Goal: Communication & Community: Participate in discussion

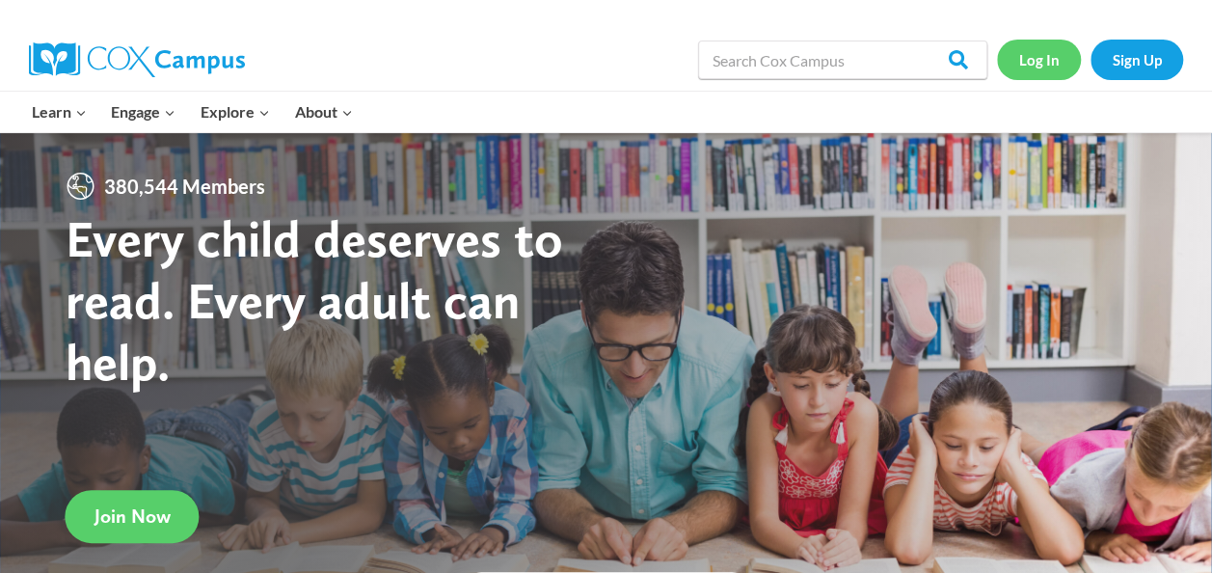
click at [1035, 57] on link "Log In" at bounding box center [1039, 60] width 84 height 40
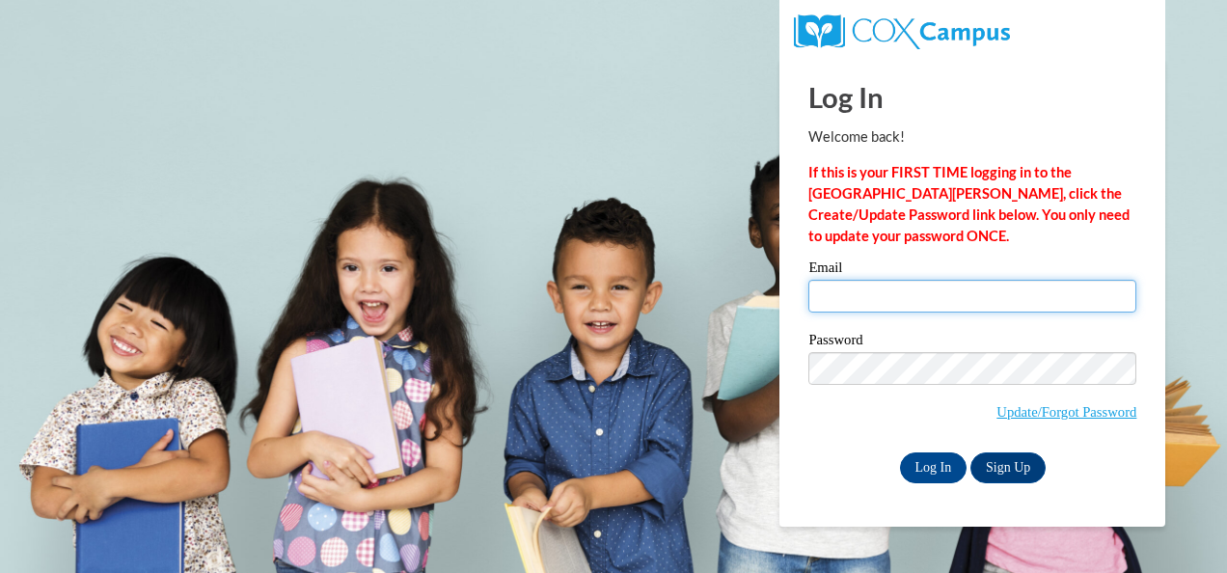
click at [851, 287] on input "Email" at bounding box center [972, 296] width 328 height 33
type input "[EMAIL_ADDRESS][DOMAIN_NAME]"
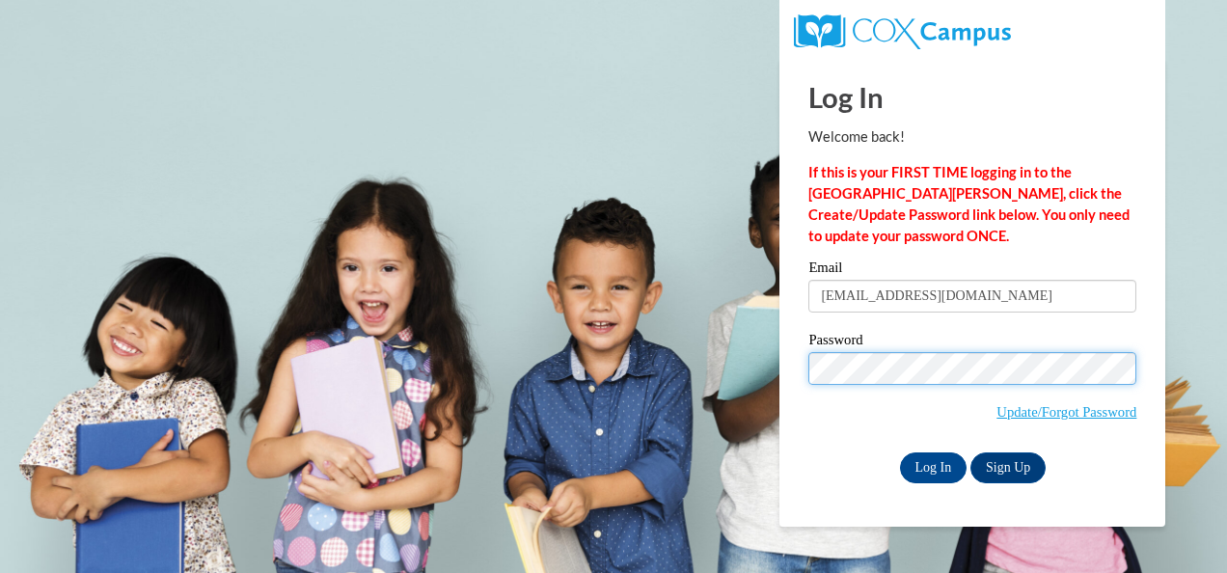
click at [900, 452] on input "Log In" at bounding box center [934, 467] width 68 height 31
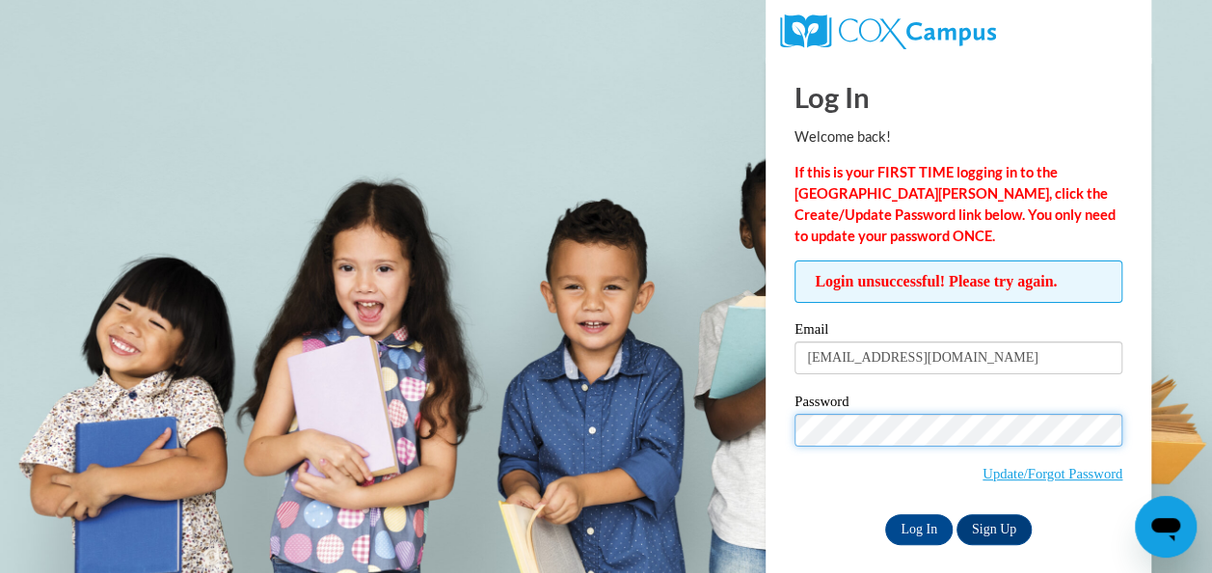
click at [885, 514] on input "Log In" at bounding box center [919, 529] width 68 height 31
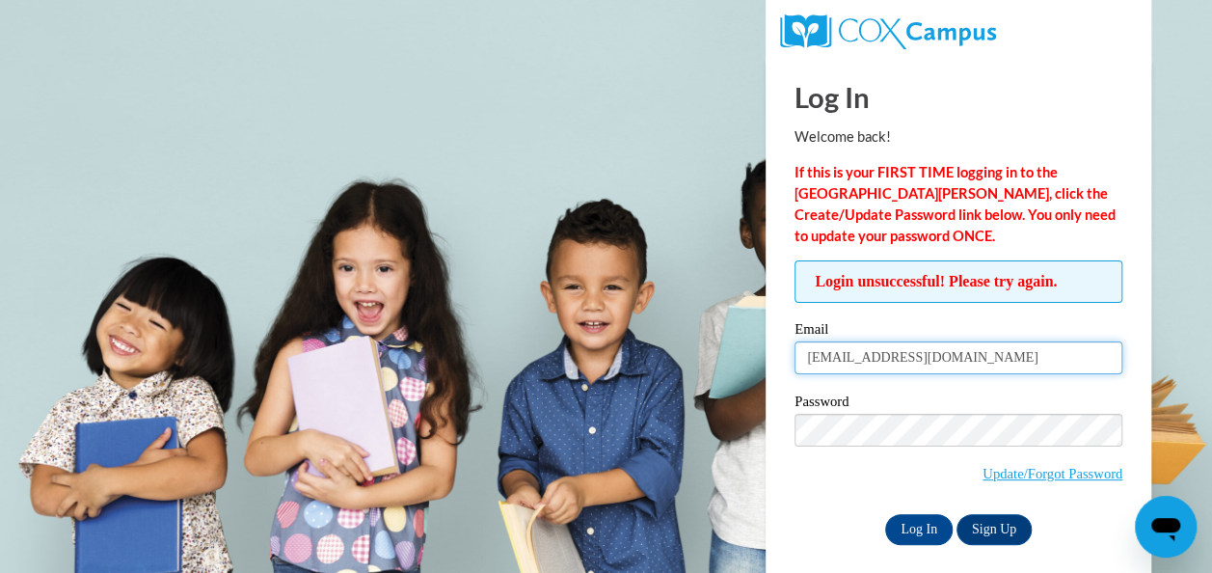
click at [904, 359] on input "kquamina@atlantaspeechschool.org" at bounding box center [959, 357] width 328 height 33
click at [1049, 357] on input "kquamina@atlantaspeechschool.org" at bounding box center [959, 357] width 328 height 33
type input "Karensaharris@gmail.com"
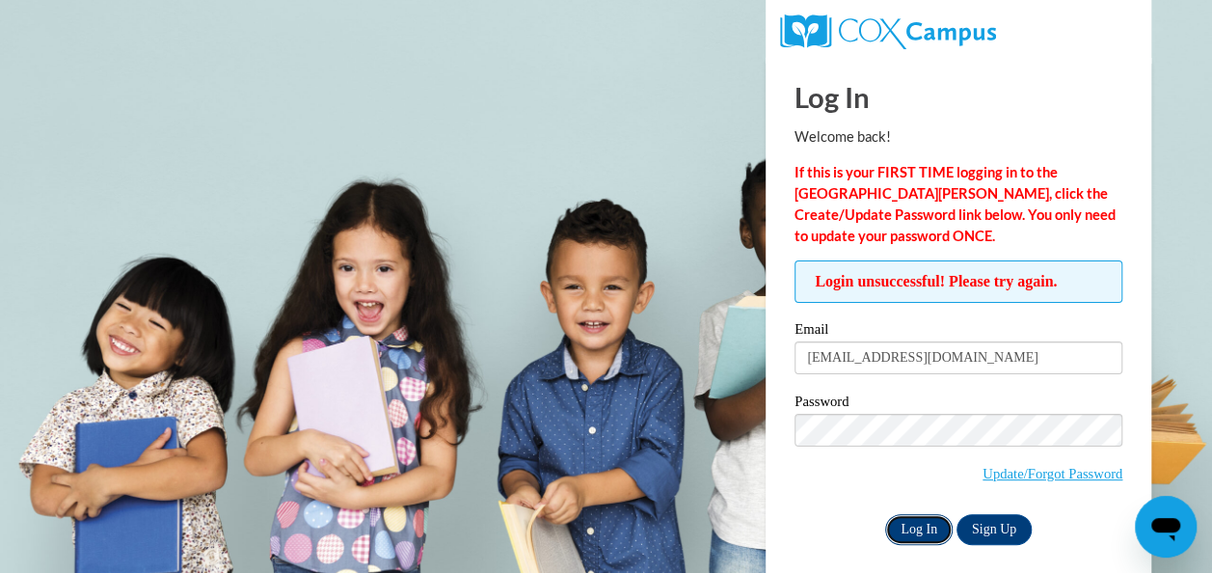
click at [904, 525] on input "Log In" at bounding box center [919, 529] width 68 height 31
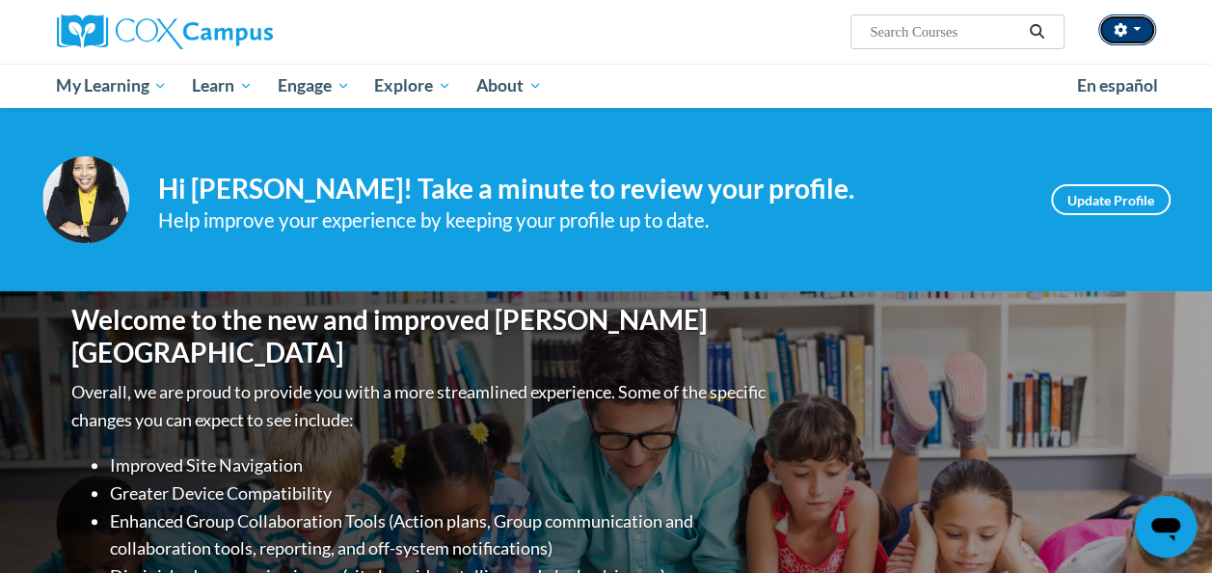
click at [1126, 34] on icon "button" at bounding box center [1121, 30] width 14 height 14
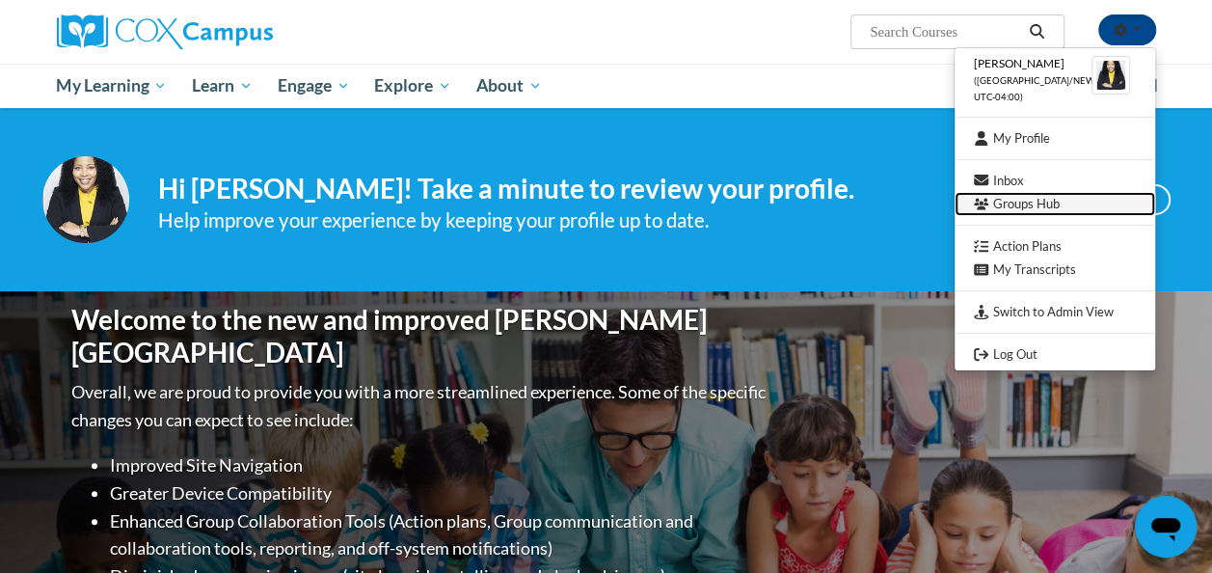
click at [1026, 211] on link "Groups Hub" at bounding box center [1055, 204] width 201 height 24
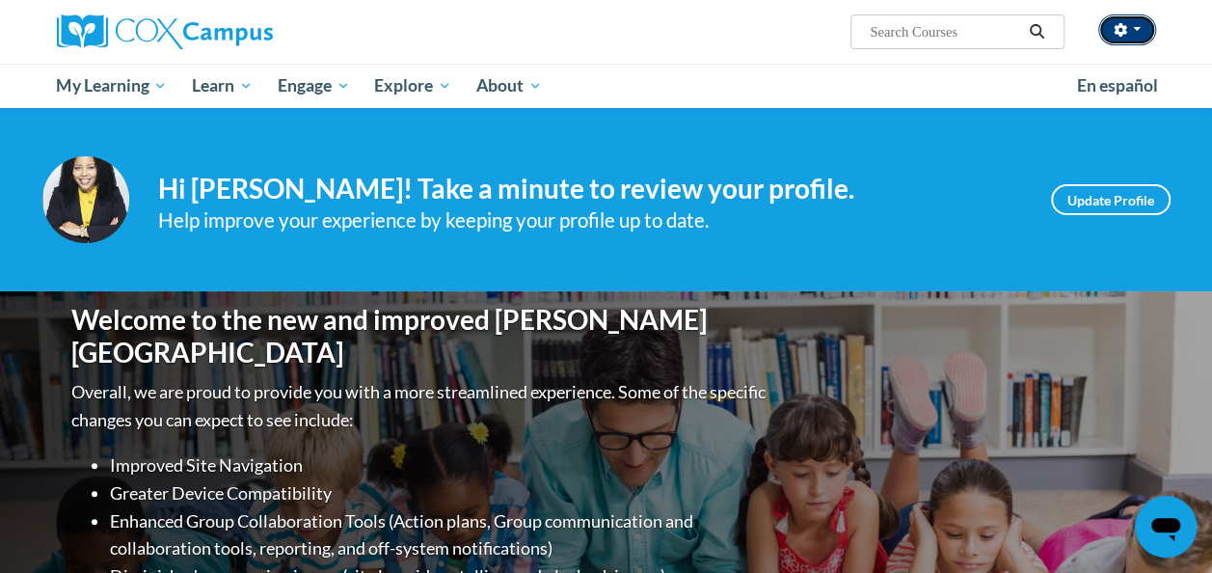
click at [1134, 31] on span "button" at bounding box center [1137, 29] width 8 height 4
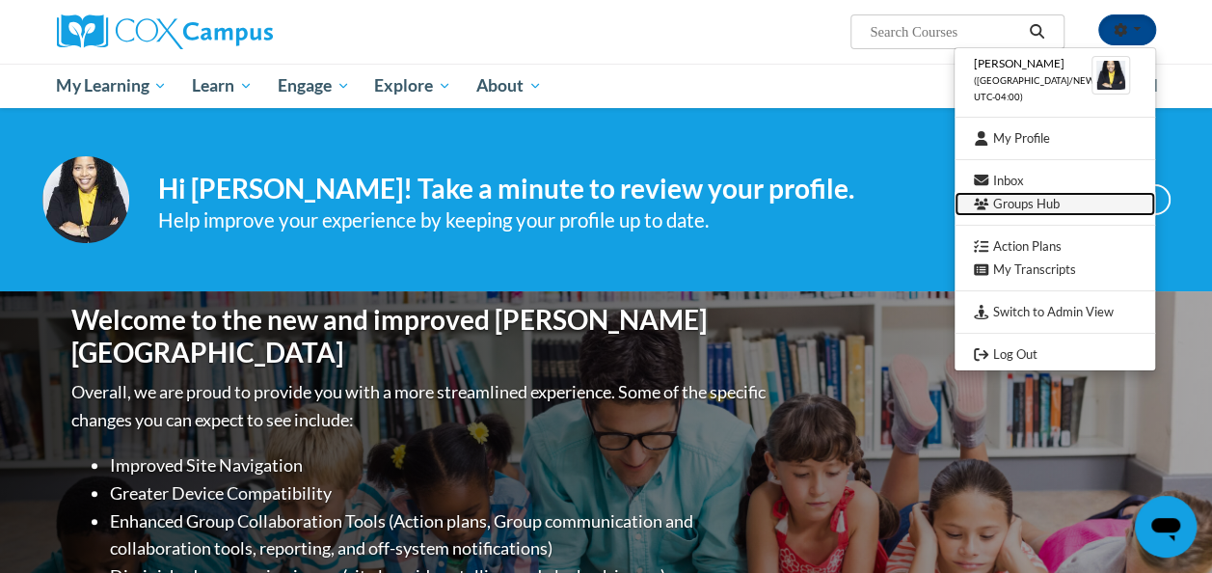
click at [1001, 204] on link "Groups Hub" at bounding box center [1055, 204] width 201 height 24
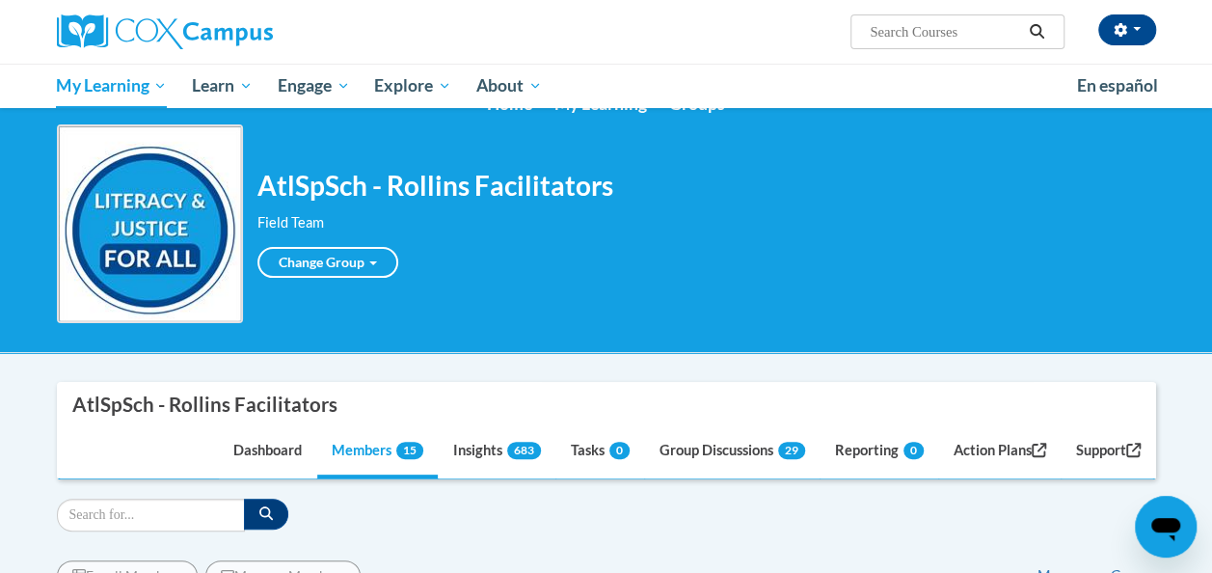
scroll to position [39, 0]
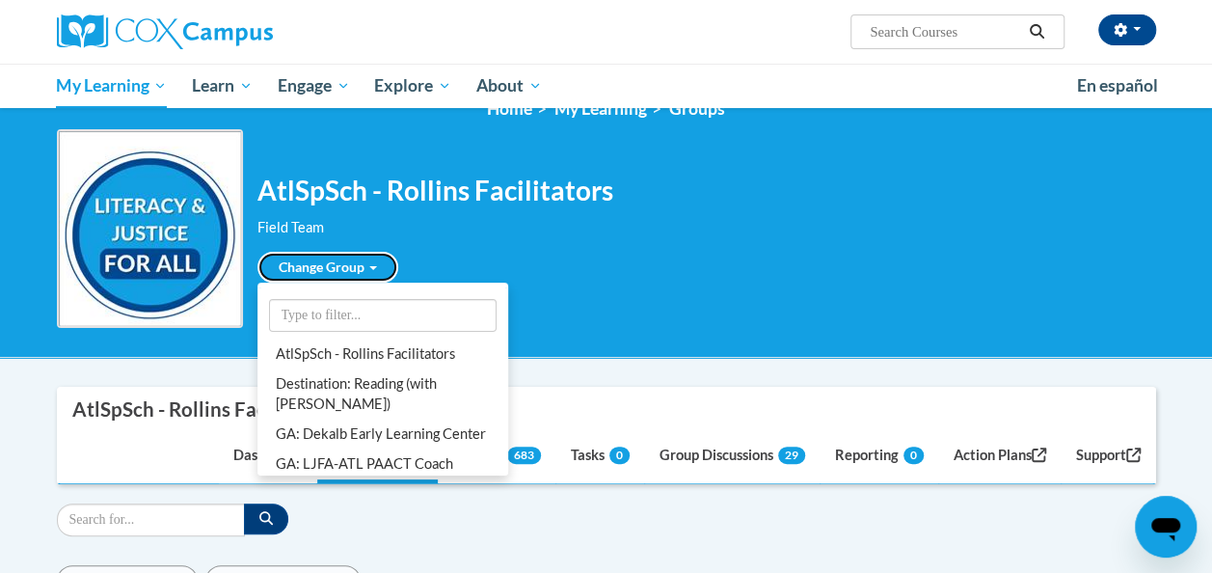
click at [379, 266] on link "Change Group" at bounding box center [327, 267] width 141 height 31
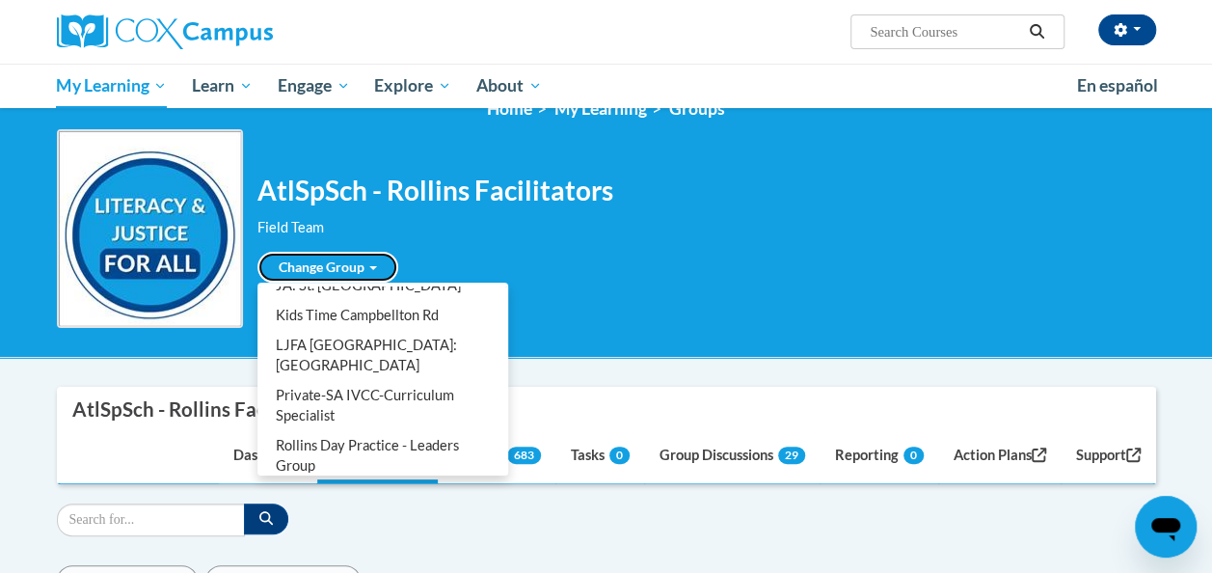
scroll to position [871, 0]
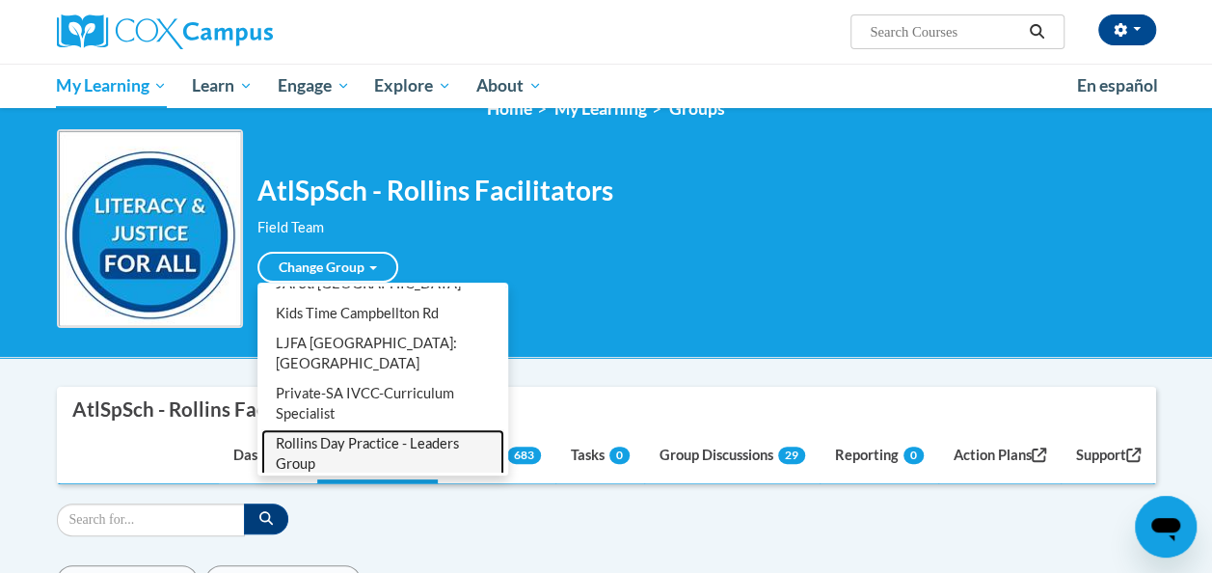
click at [363, 429] on link "Rollins Day Practice - Leaders Group" at bounding box center [382, 454] width 243 height 50
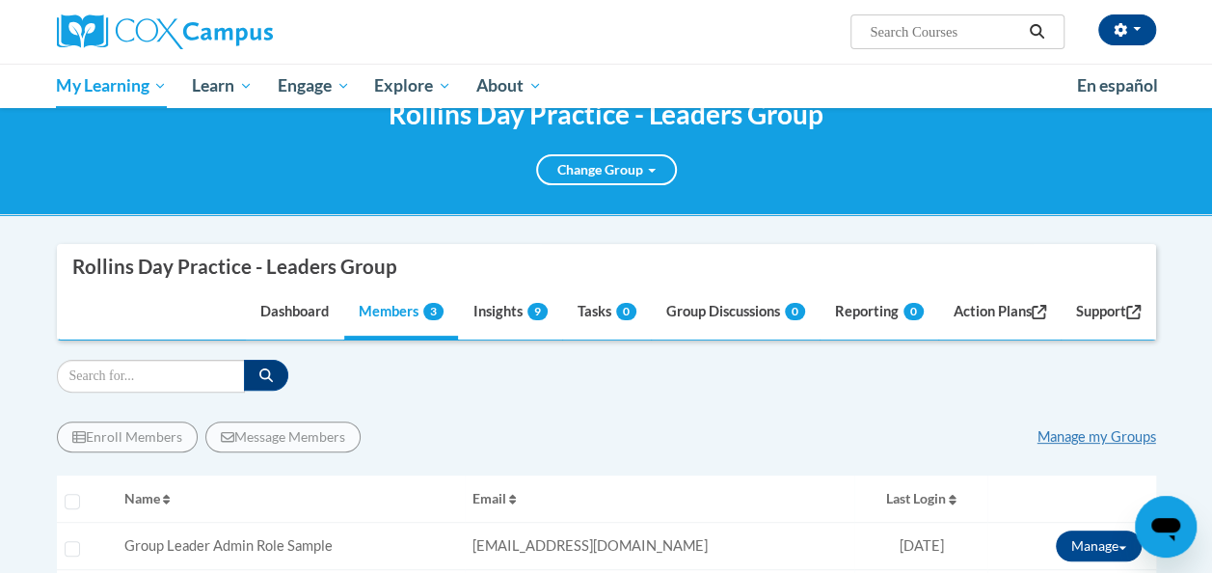
scroll to position [71, 0]
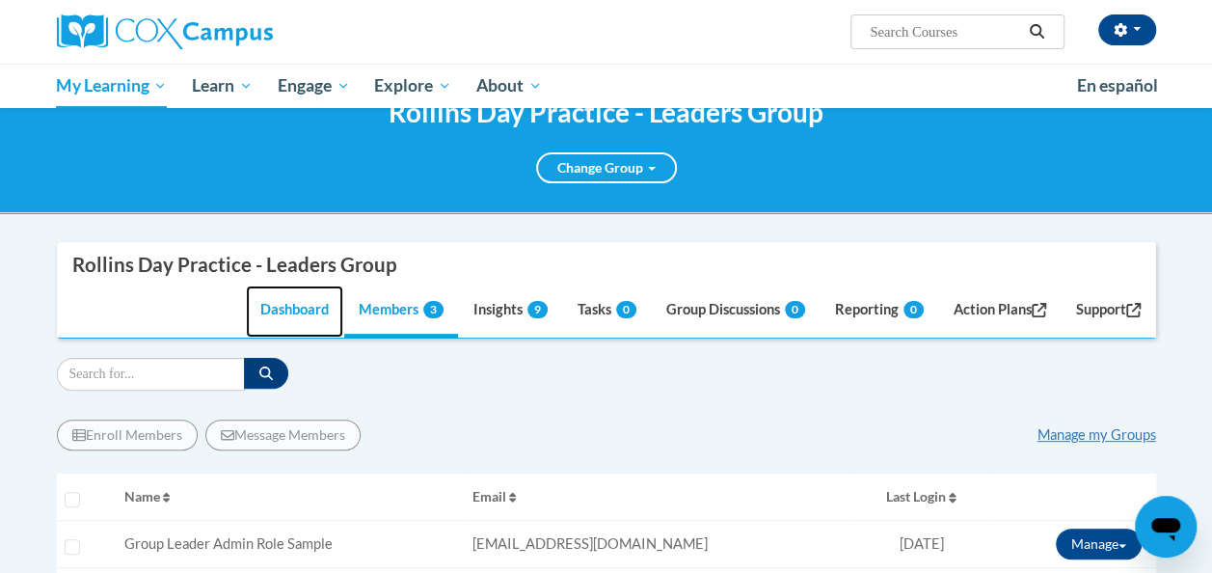
click at [265, 307] on link "Dashboard" at bounding box center [294, 311] width 97 height 52
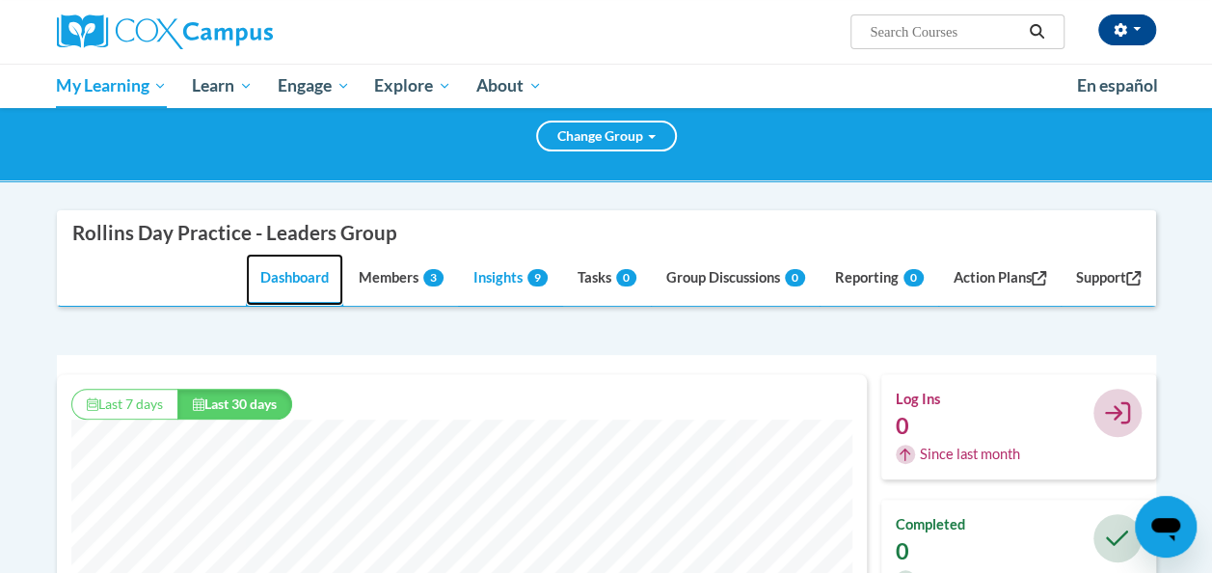
scroll to position [0, 0]
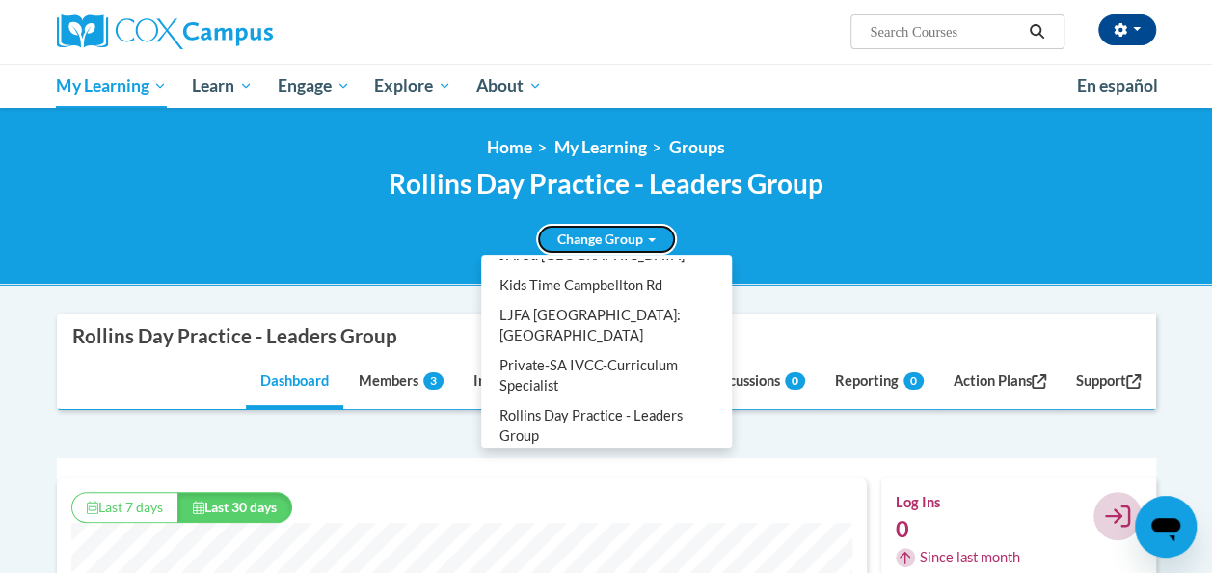
click at [638, 233] on link "Change Group" at bounding box center [606, 239] width 141 height 31
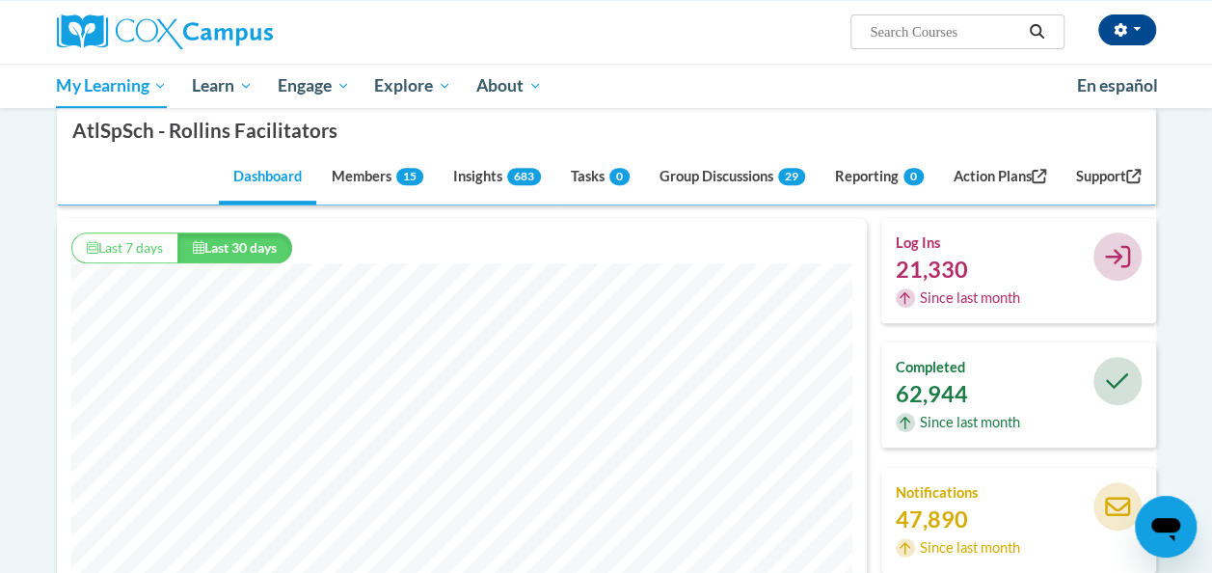
scroll to position [371, 0]
click at [249, 181] on link "Dashboard" at bounding box center [267, 178] width 97 height 52
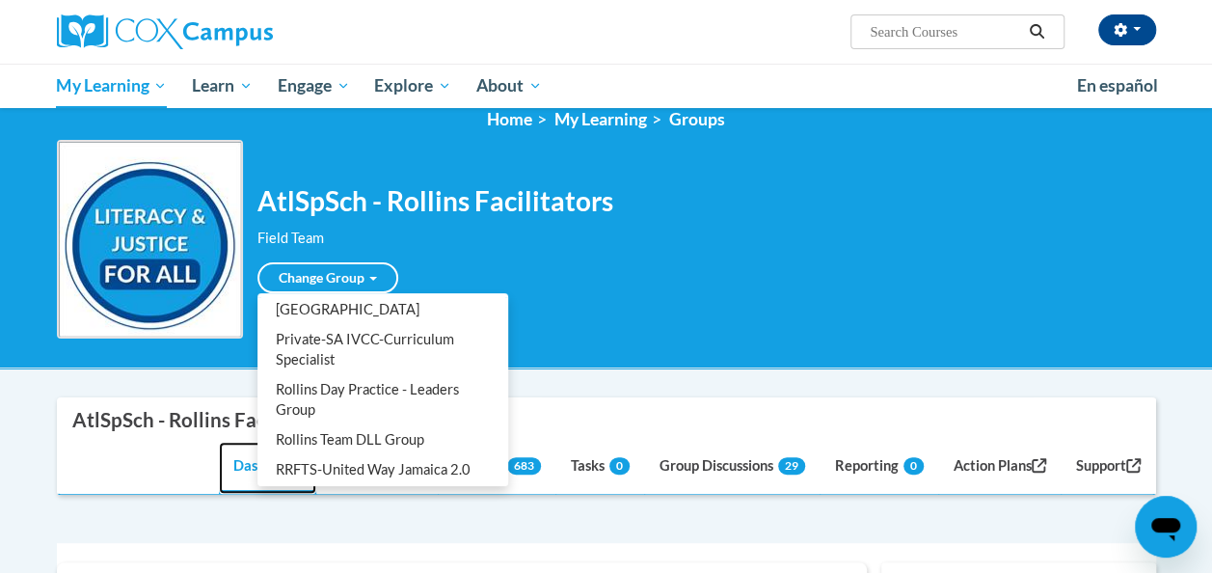
scroll to position [933, 0]
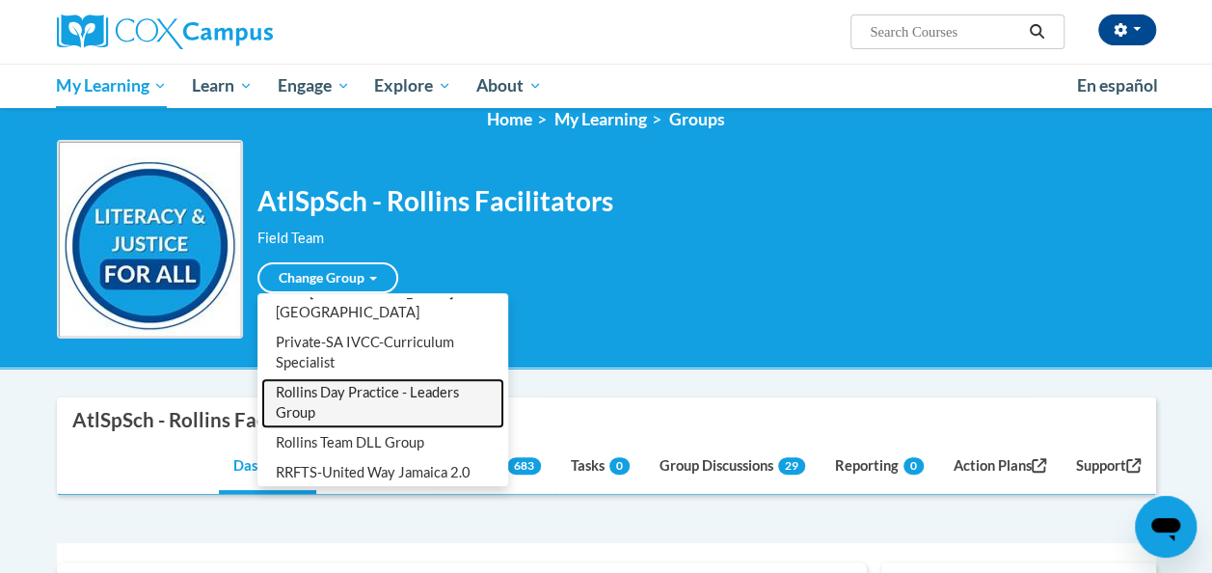
click at [308, 378] on link "Rollins Day Practice - Leaders Group" at bounding box center [382, 403] width 243 height 50
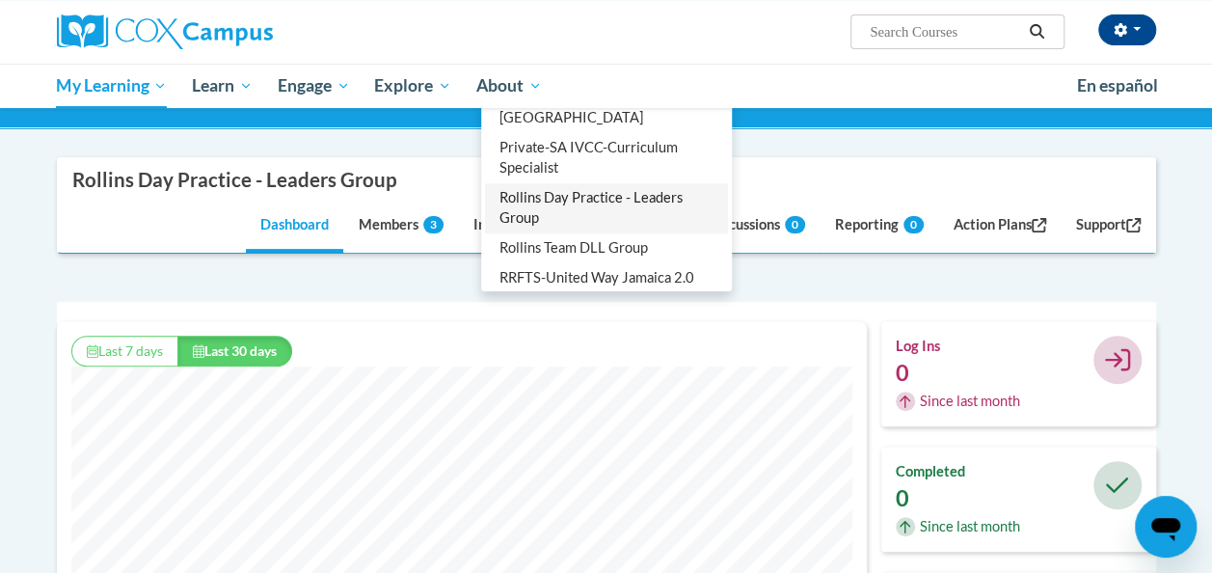
scroll to position [0, 0]
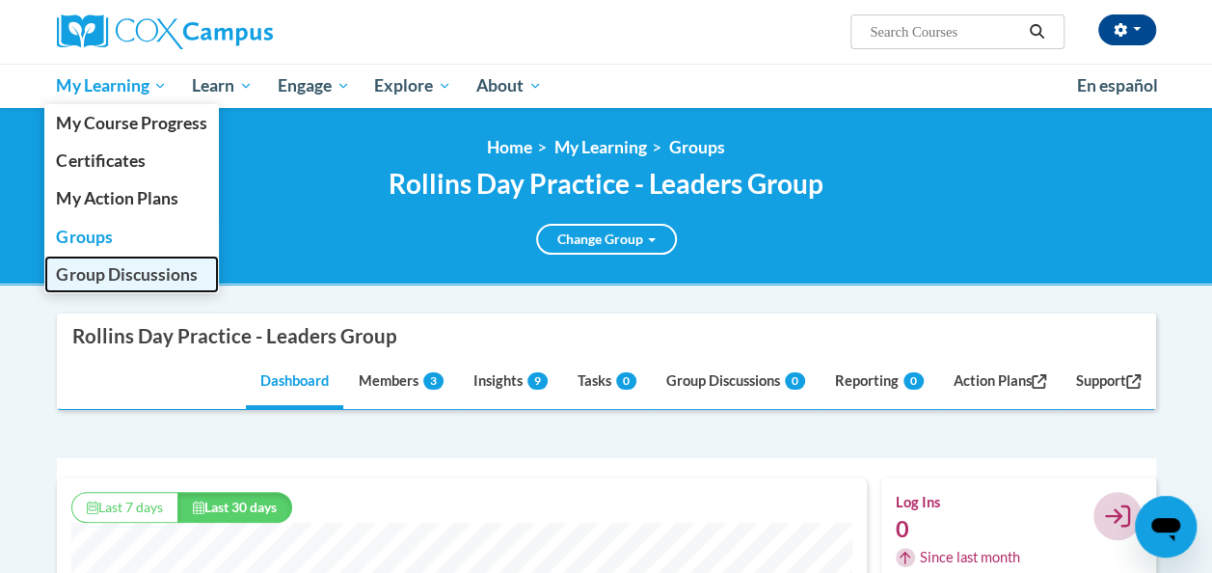
click at [125, 267] on span "Group Discussions" at bounding box center [126, 274] width 141 height 20
click at [127, 270] on span "Group Discussions" at bounding box center [126, 274] width 141 height 20
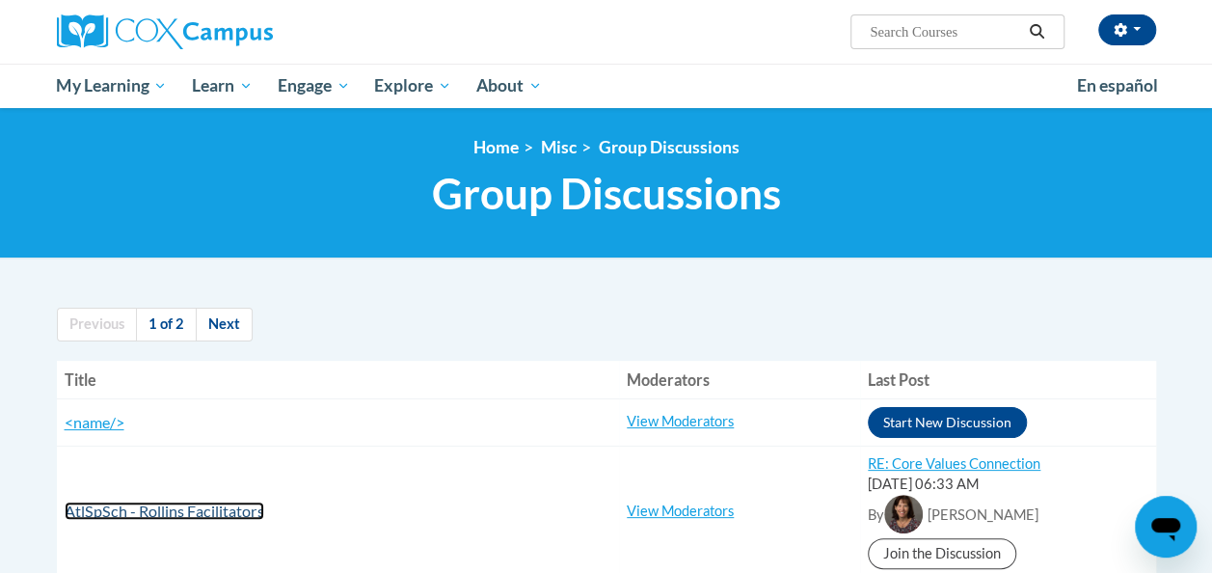
click at [196, 515] on span "AtlSpSch - Rollins Facilitators" at bounding box center [165, 510] width 200 height 18
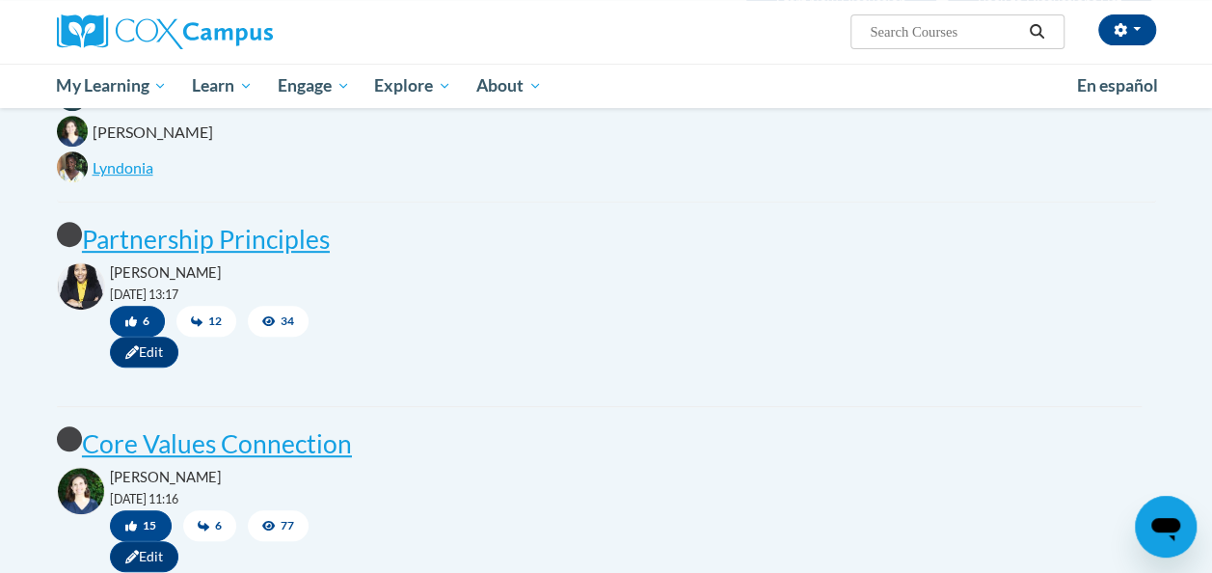
scroll to position [366, 0]
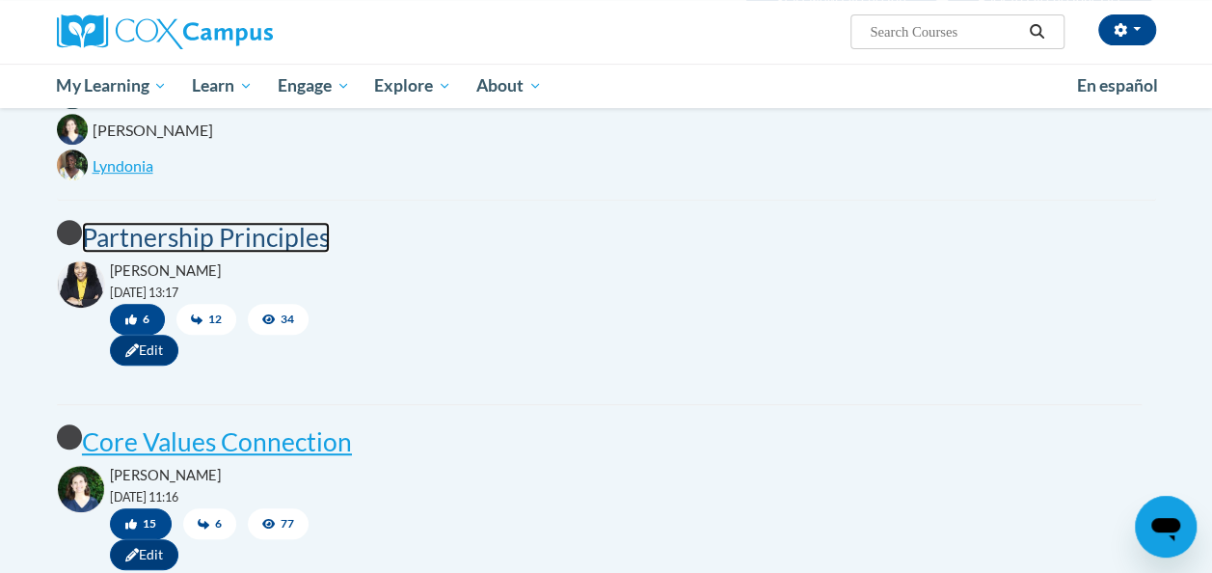
click at [237, 231] on post "Partnership Principles" at bounding box center [206, 237] width 248 height 31
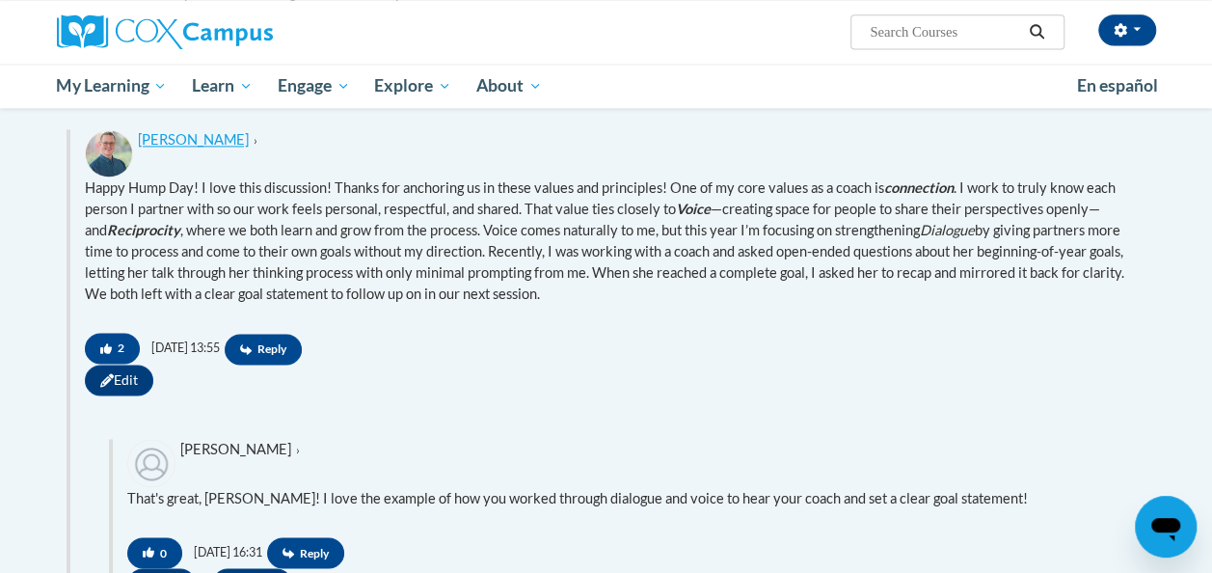
scroll to position [1326, 0]
click at [114, 363] on button "2" at bounding box center [112, 347] width 55 height 31
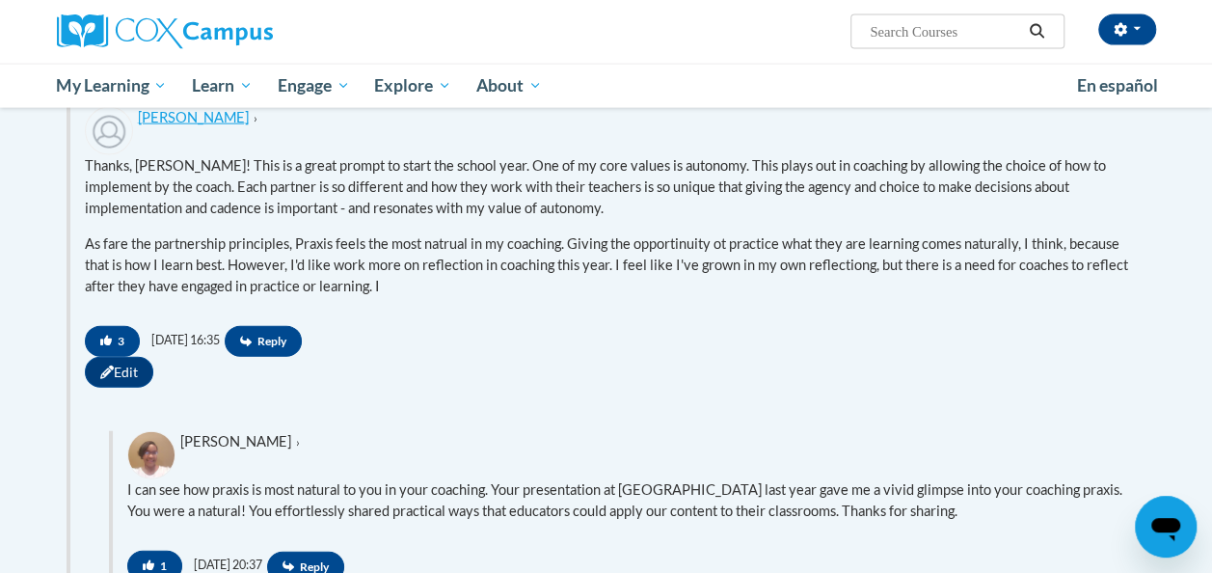
scroll to position [2094, 0]
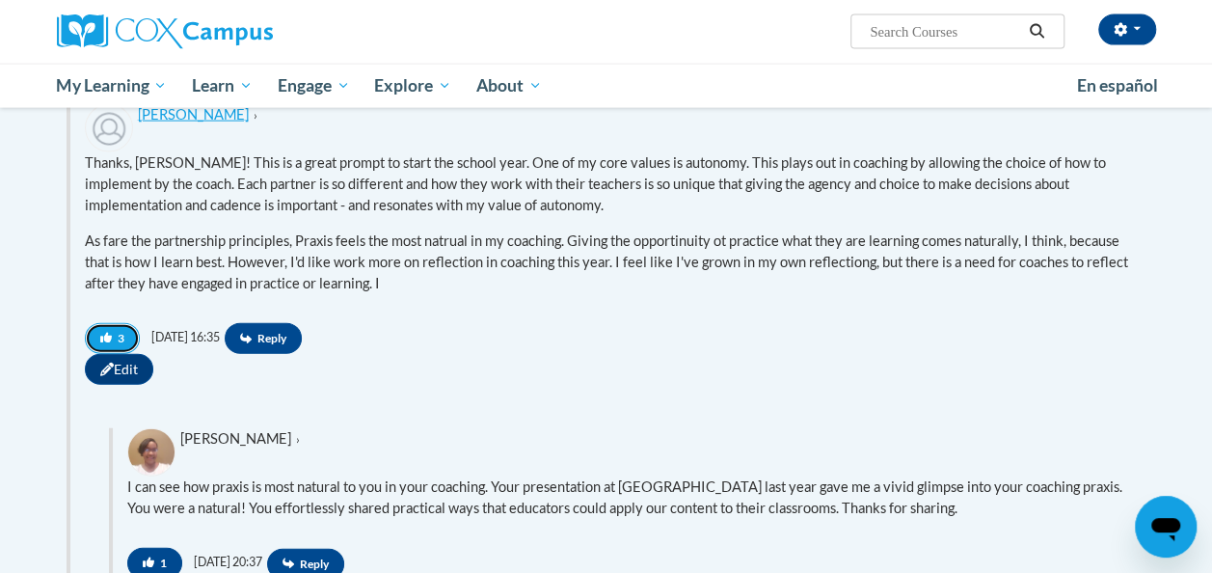
click at [107, 354] on button "3" at bounding box center [112, 338] width 55 height 31
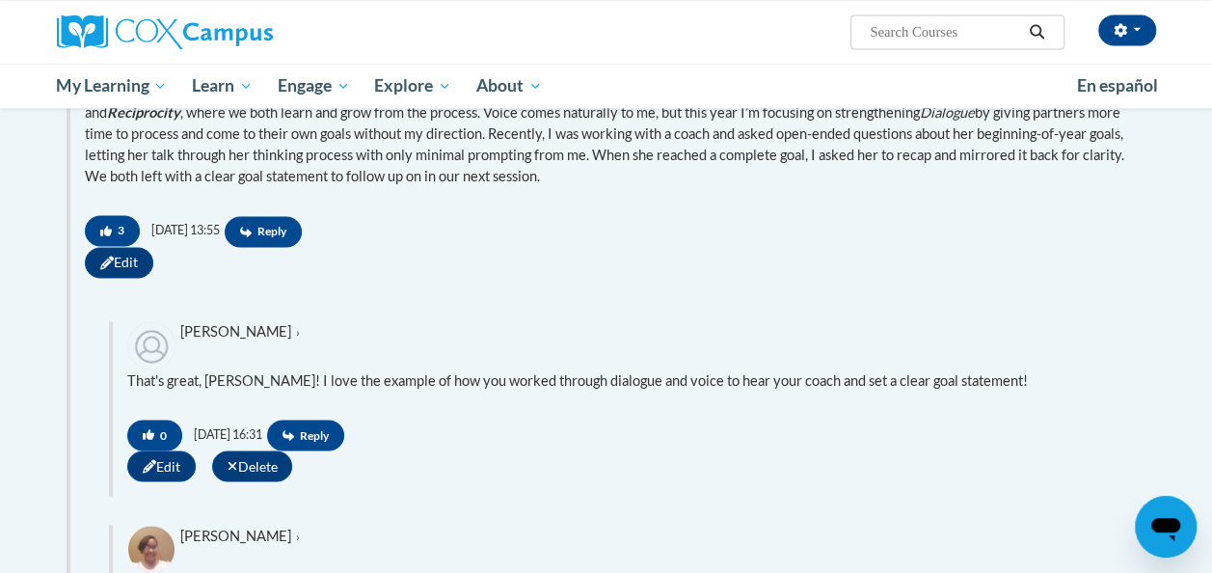
scroll to position [1440, 0]
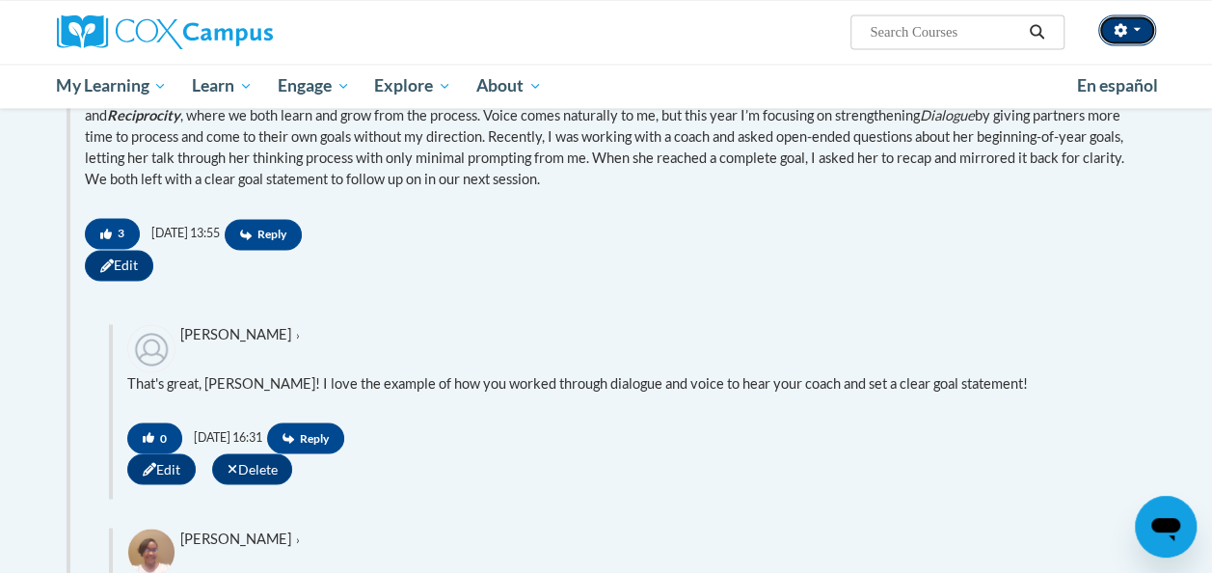
click at [1138, 29] on span "button" at bounding box center [1137, 29] width 8 height 4
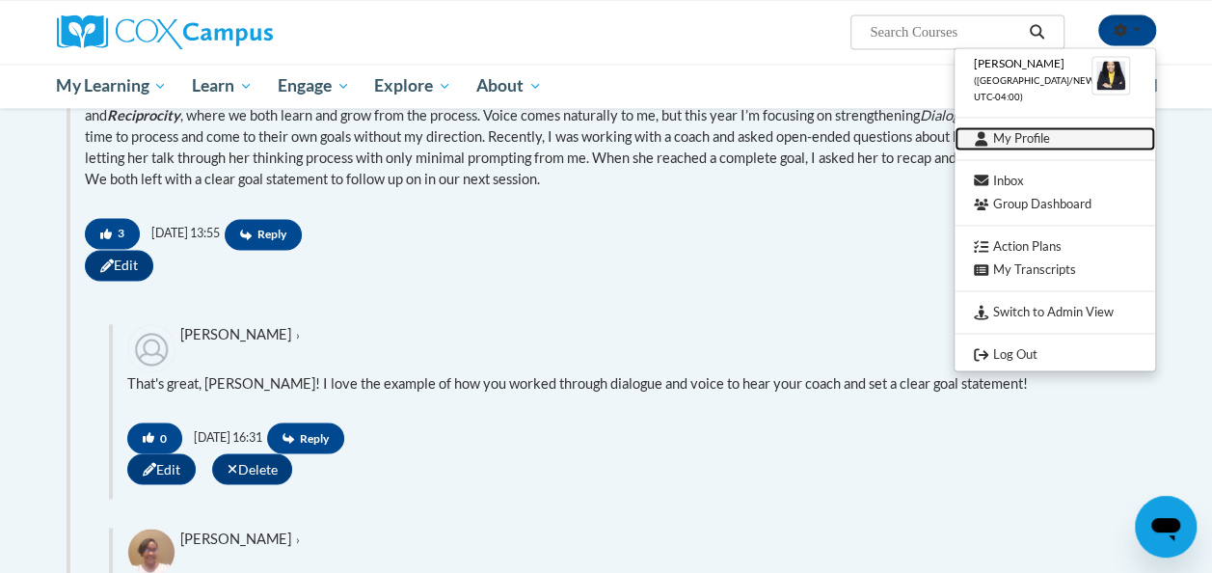
click at [1024, 138] on link "My Profile" at bounding box center [1055, 138] width 201 height 24
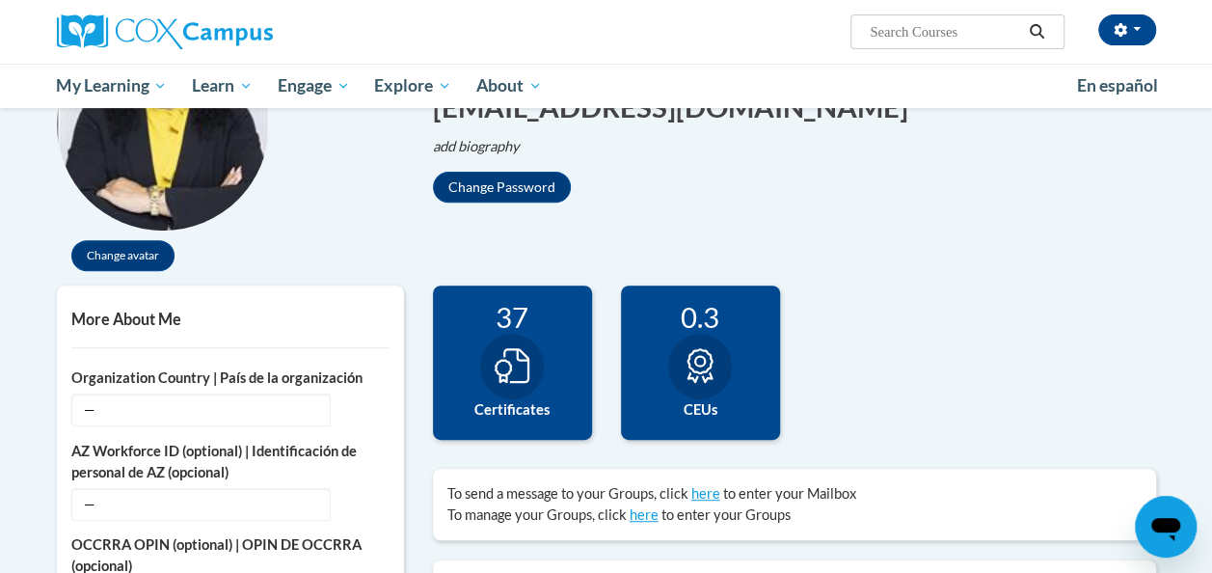
scroll to position [395, 0]
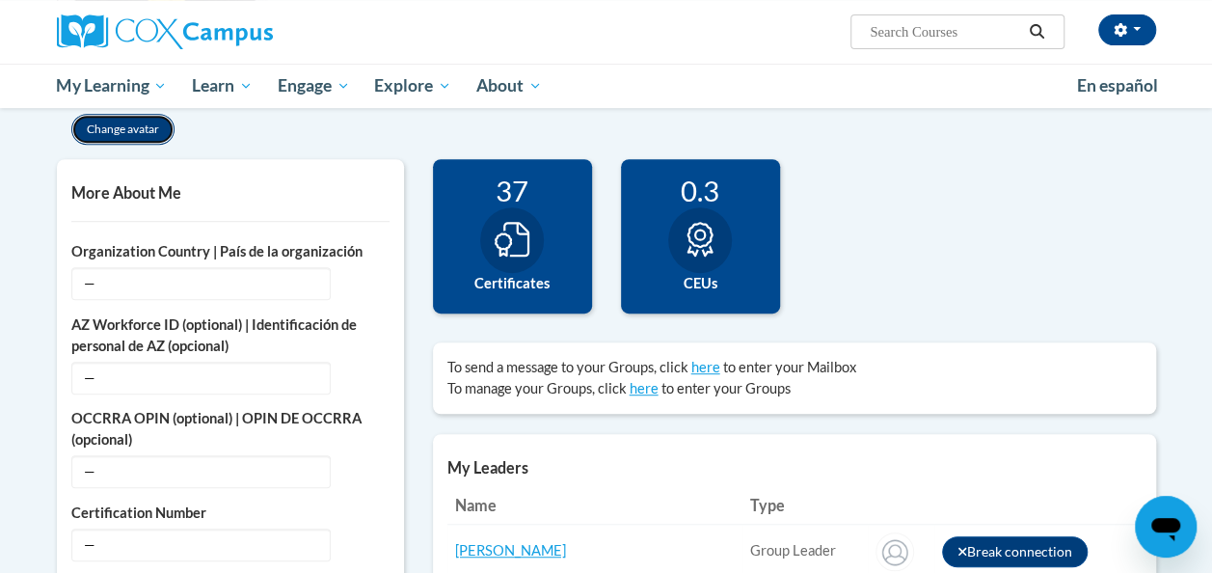
click at [122, 131] on button "Change avatar" at bounding box center [122, 129] width 103 height 31
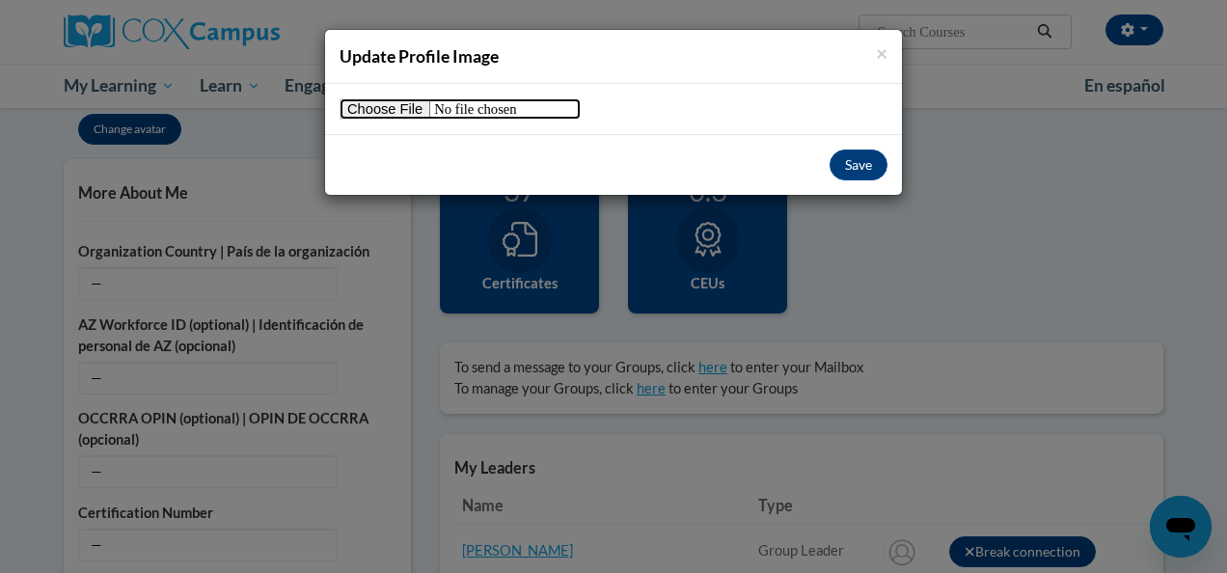
click at [407, 110] on input "file" at bounding box center [459, 108] width 241 height 21
type input "C:\fakepath\headshot.jpg"
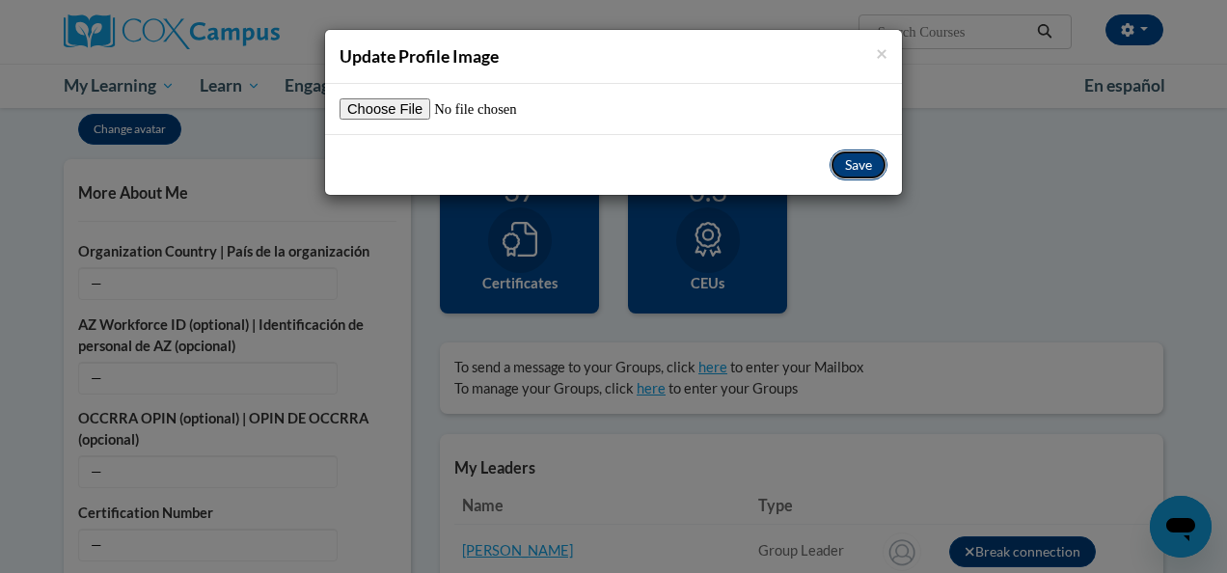
click at [848, 155] on button "Save" at bounding box center [858, 164] width 58 height 31
click at [862, 167] on button "Save" at bounding box center [858, 164] width 58 height 31
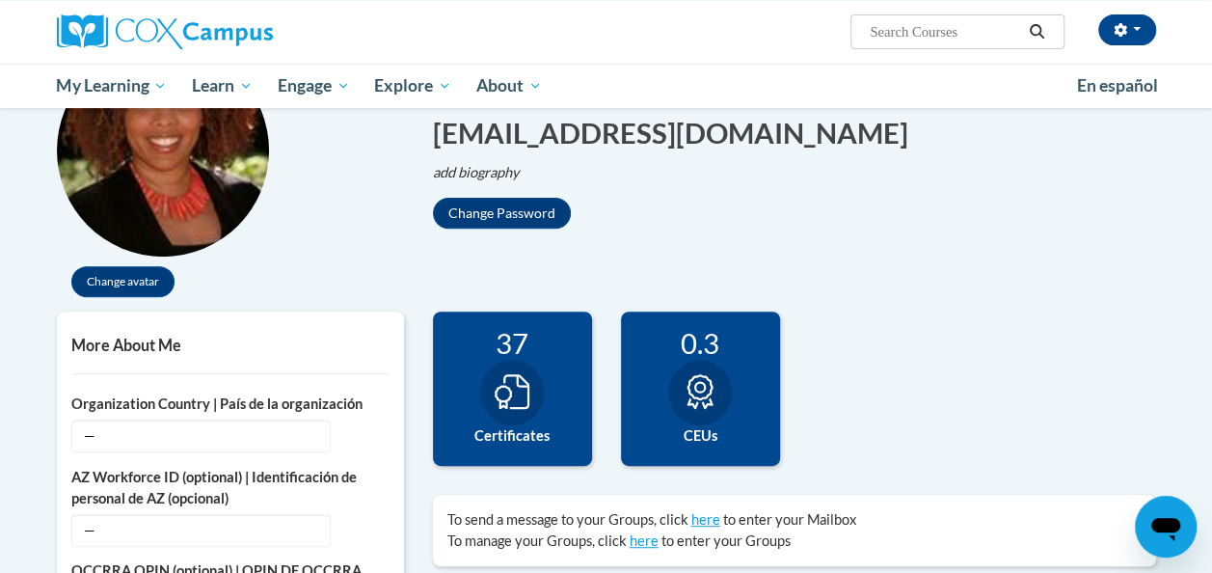
scroll to position [0, 0]
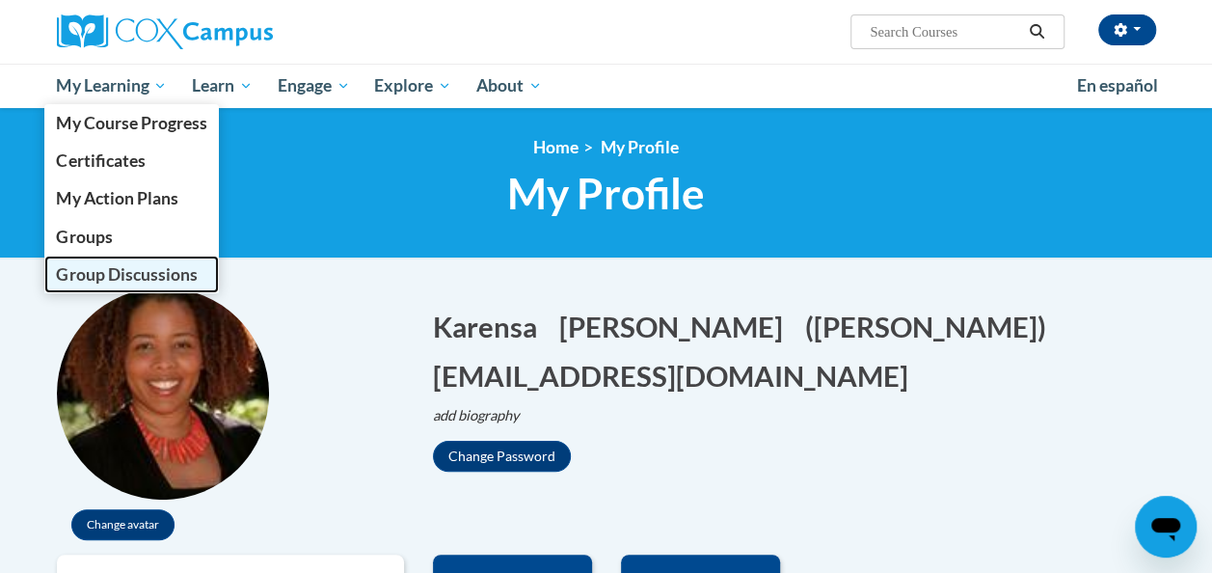
click at [95, 271] on span "Group Discussions" at bounding box center [126, 274] width 141 height 20
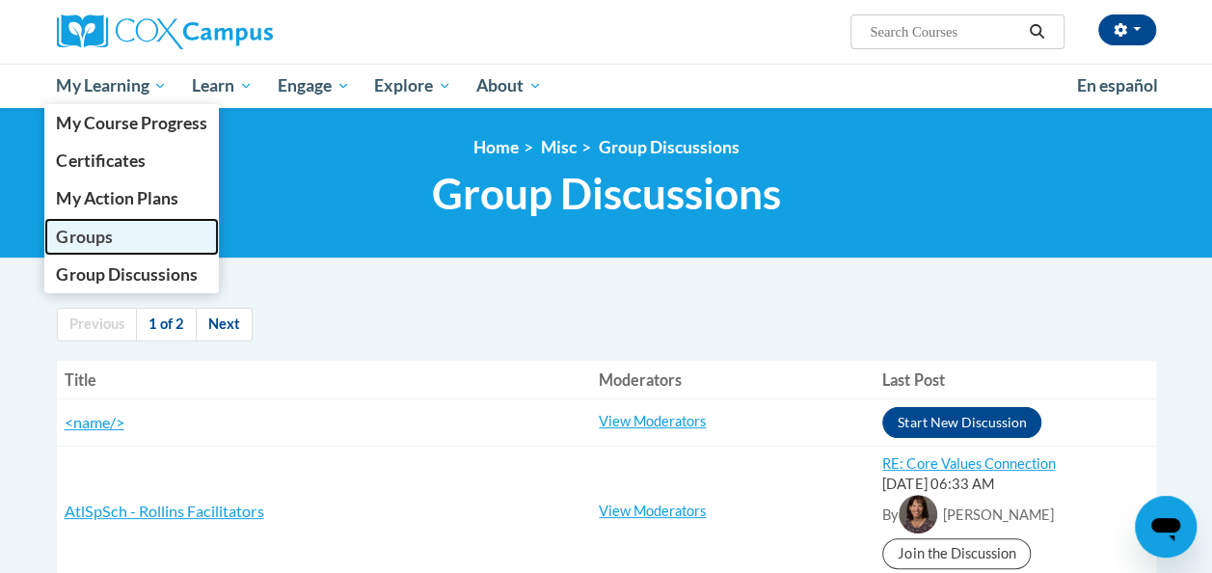
click at [91, 229] on span "Groups" at bounding box center [84, 237] width 56 height 20
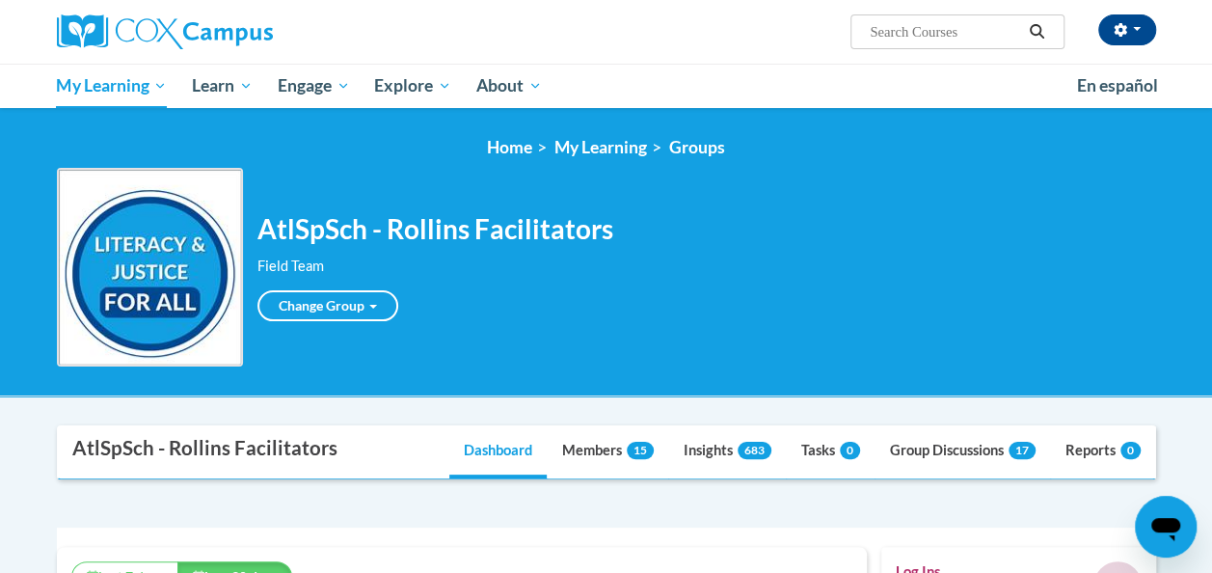
scroll to position [494, 810]
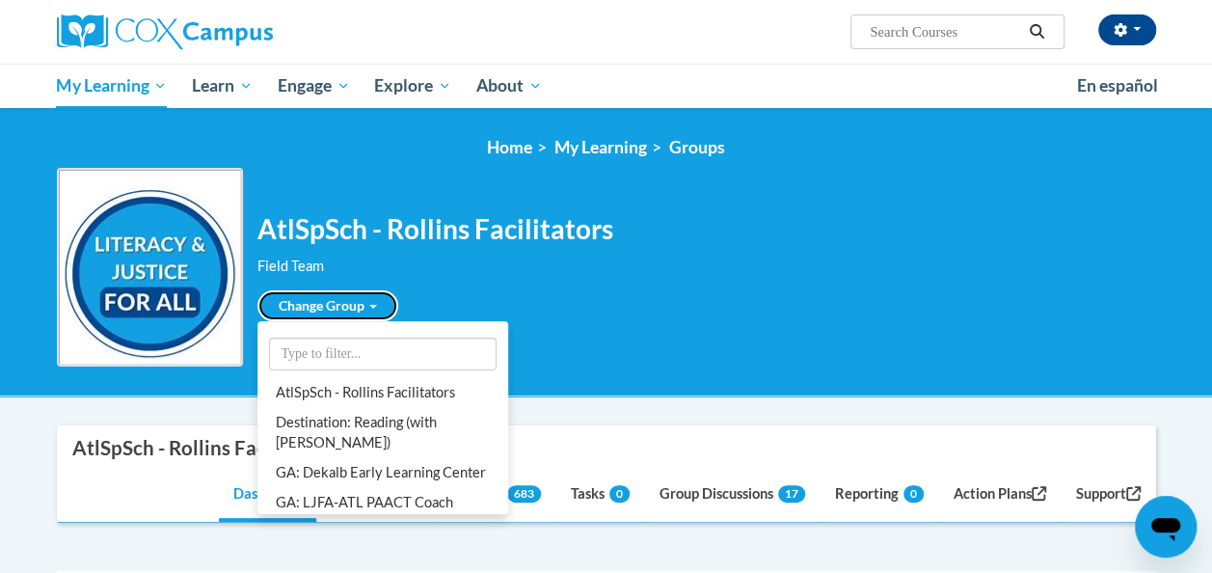
click at [318, 303] on link "Change Group" at bounding box center [327, 305] width 141 height 31
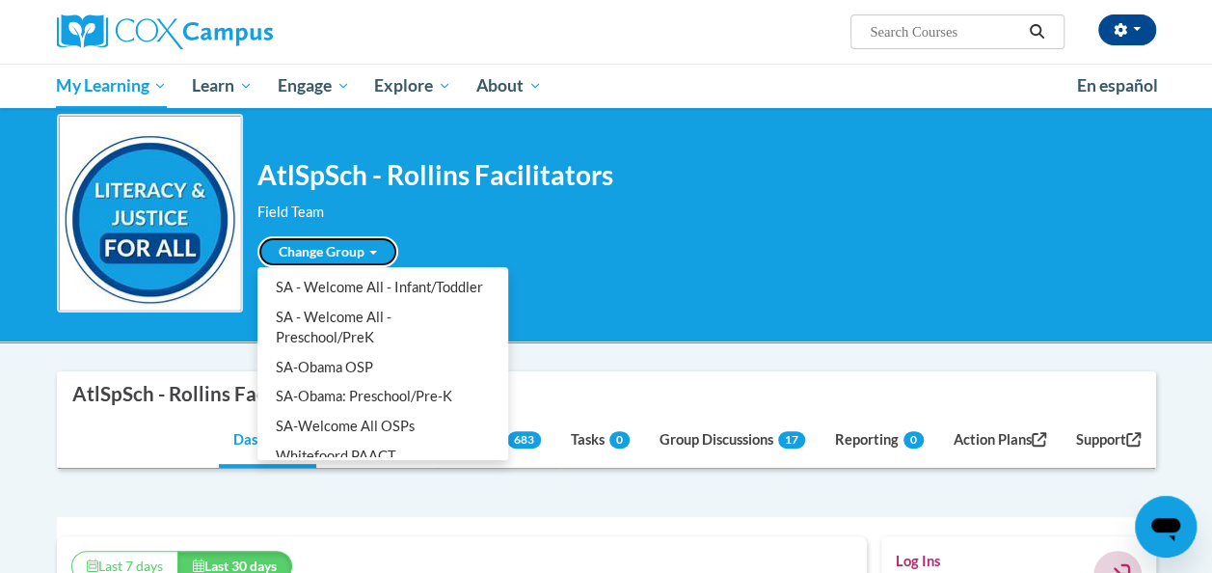
scroll to position [1381, 0]
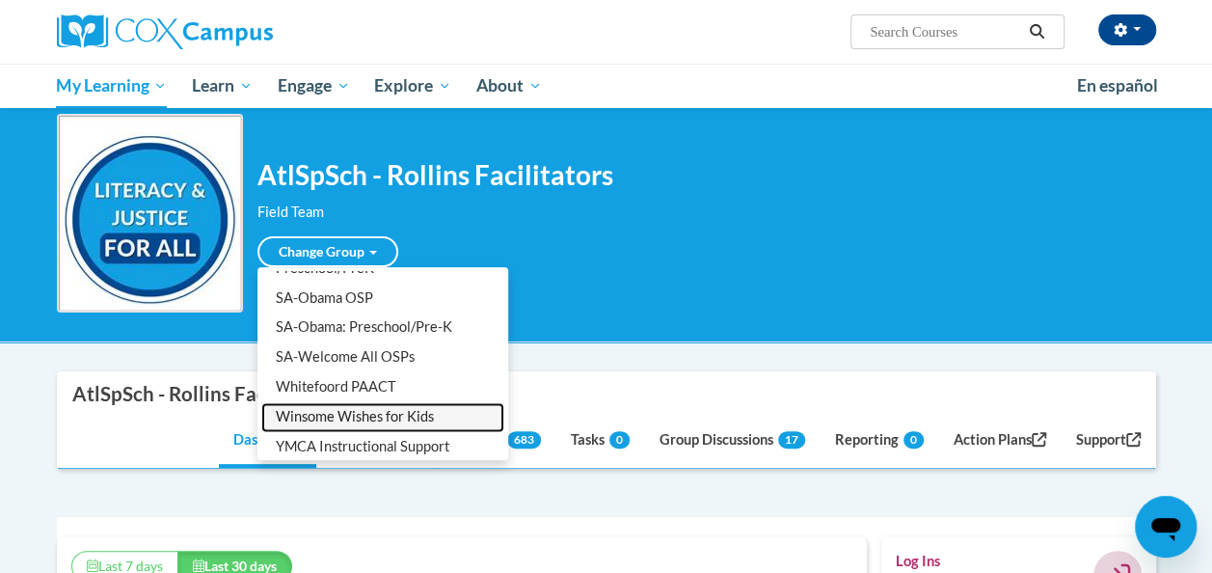
click at [361, 402] on link "Winsome Wishes for Kids" at bounding box center [382, 417] width 243 height 30
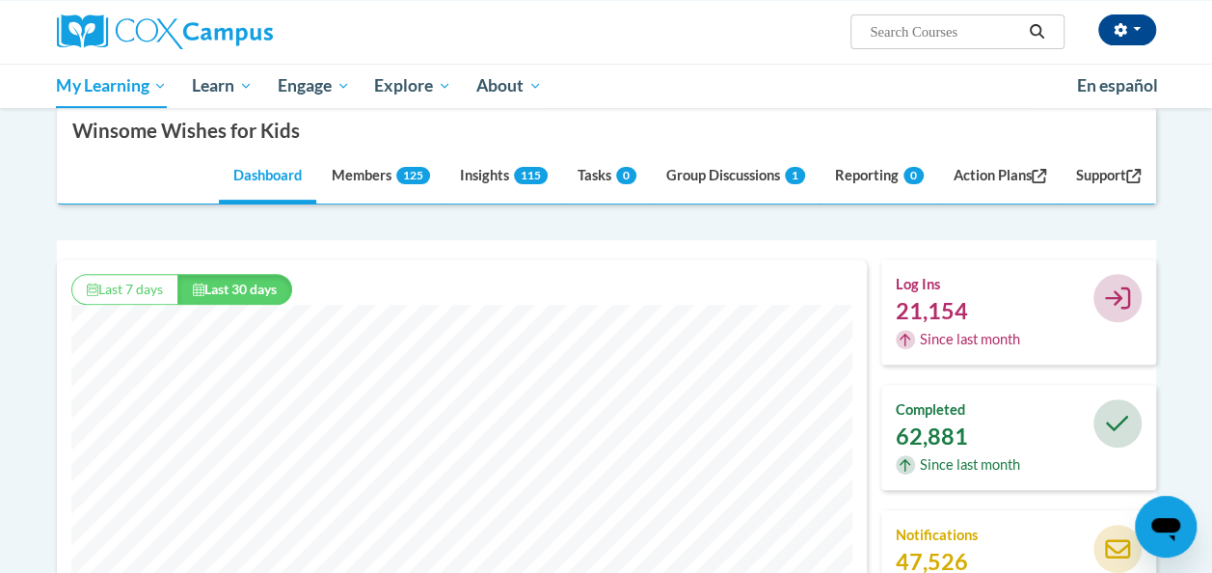
scroll to position [238, 0]
click at [594, 174] on link "Tasks 0" at bounding box center [607, 178] width 88 height 52
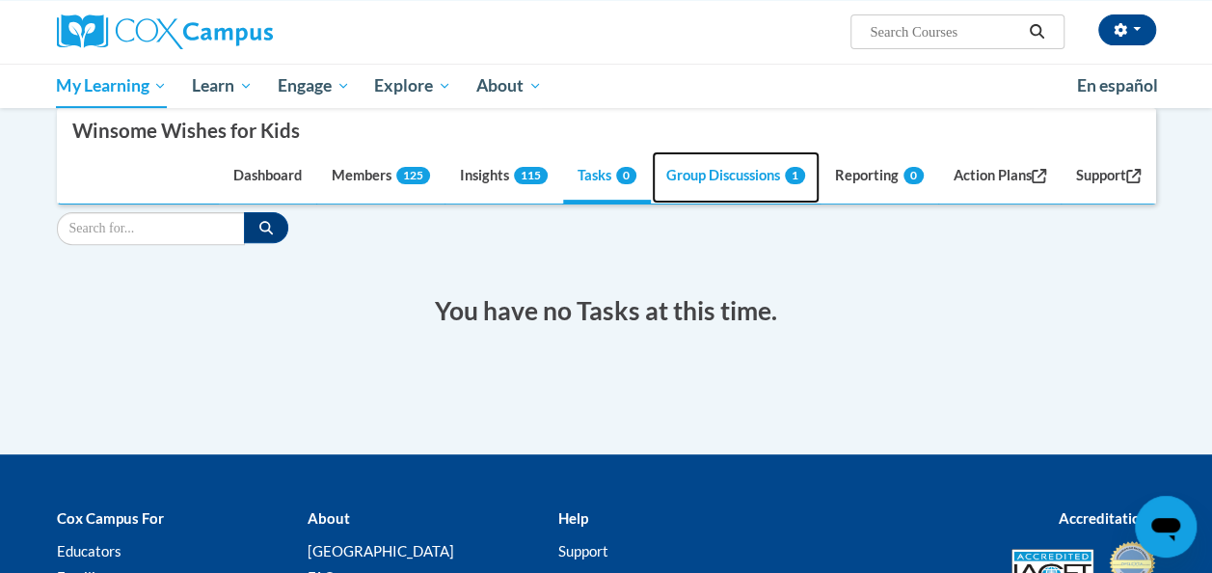
click at [725, 180] on link "Group Discussions 1" at bounding box center [736, 178] width 168 height 52
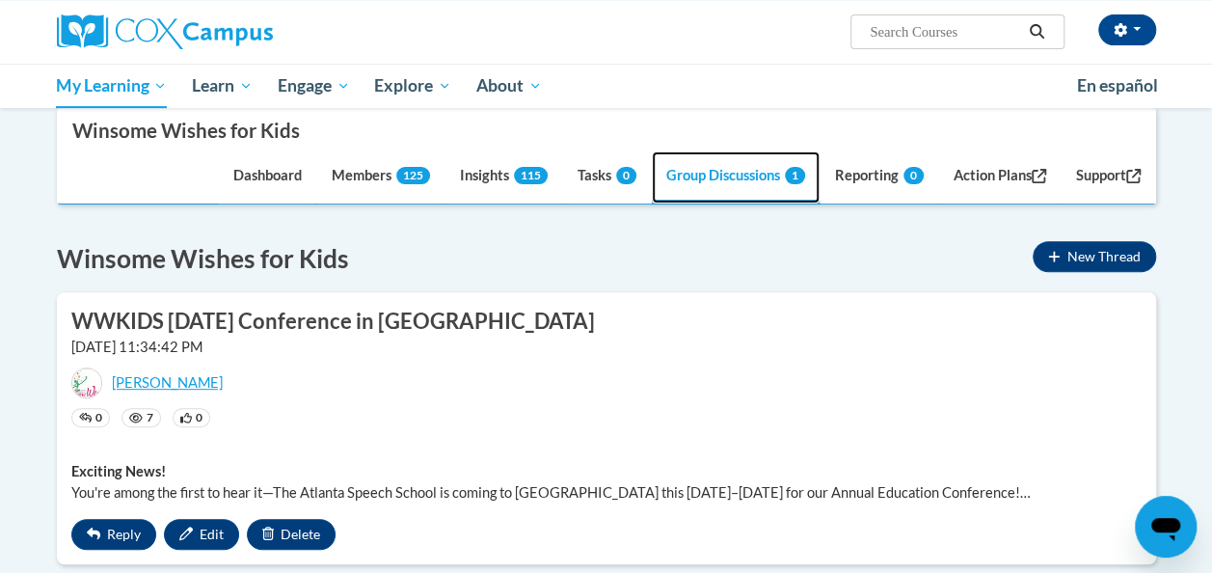
scroll to position [302, 0]
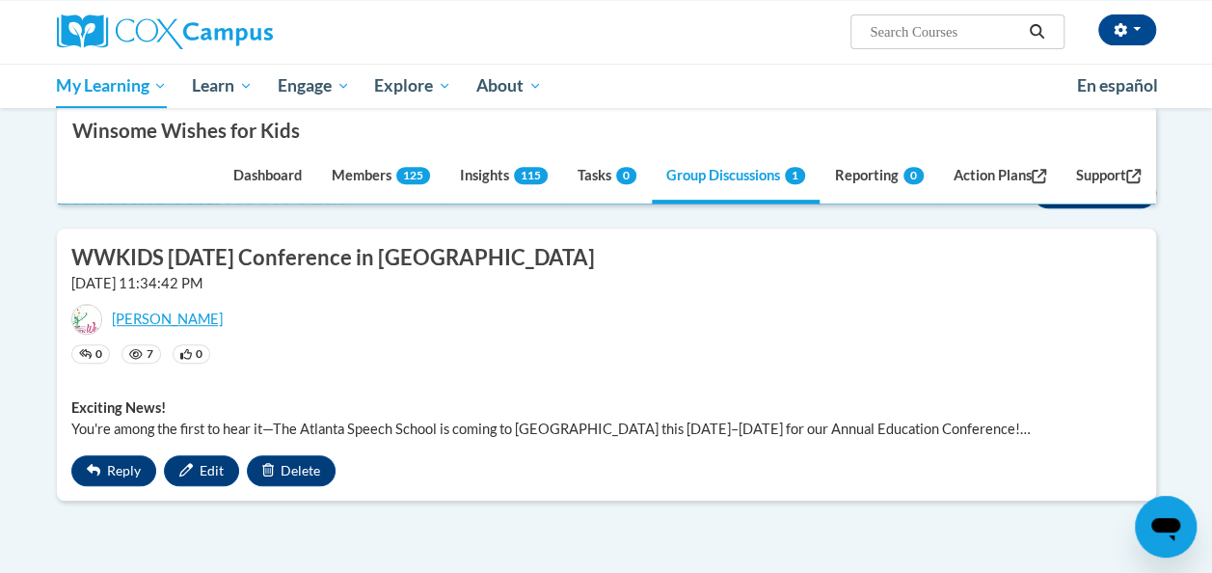
click at [196, 351] on span "0" at bounding box center [199, 354] width 7 height 12
drag, startPoint x: 203, startPoint y: 461, endPoint x: 454, endPoint y: 356, distance: 271.9
click at [454, 356] on div "WWKIDS October 2025 Conference in Jamaica 6/13/2025, 11:34:42 PM Simone Sobers …" at bounding box center [606, 364] width 1099 height 271
click at [108, 474] on span "Reply" at bounding box center [124, 470] width 34 height 16
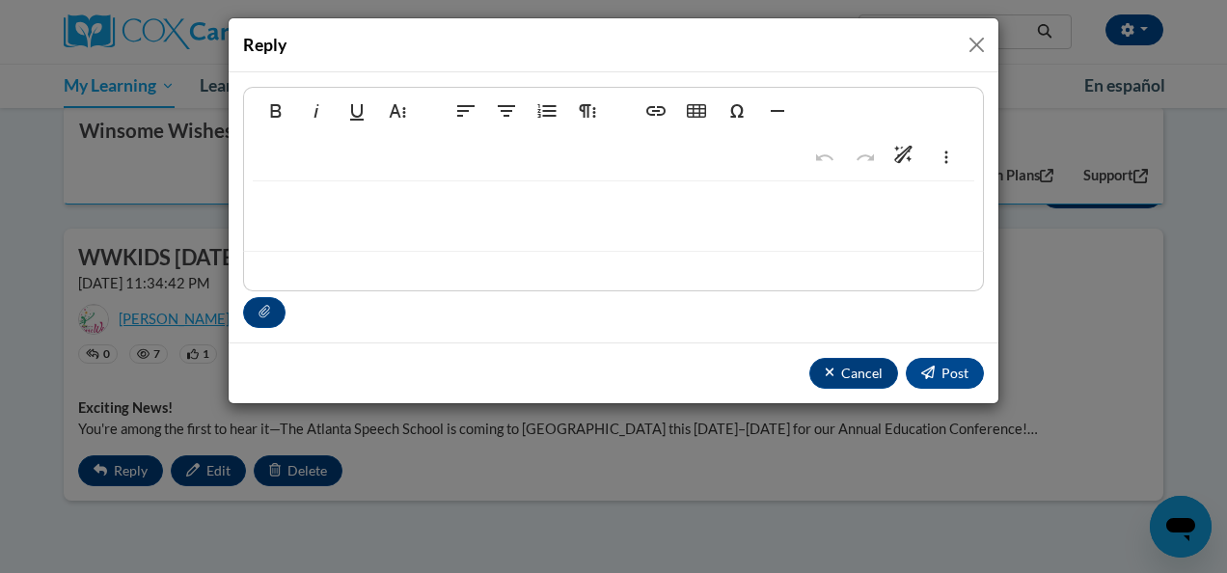
click at [358, 214] on p at bounding box center [613, 211] width 700 height 21
click at [503, 210] on p "Thanks Simone! We are so excited to" at bounding box center [613, 211] width 700 height 21
click at [309, 208] on p "Thanks Simone! We are so excited to connect with Winsome Wishes!" at bounding box center [613, 211] width 700 height 21
click at [305, 210] on p "Thanks Simone! We are so excited to connect with Winsome Wishes!" at bounding box center [613, 211] width 700 height 21
click at [693, 210] on p "Thanks, Simone! We are so excited to connect with Winsome Wishes!" at bounding box center [613, 211] width 700 height 21
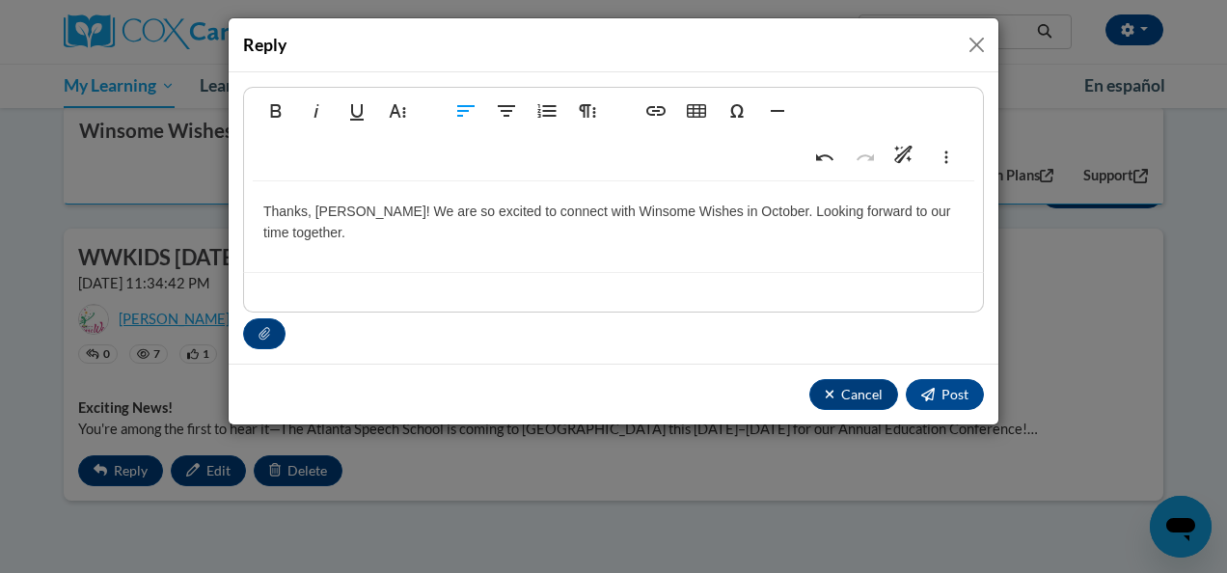
type textarea "<p>Thanks, Simone! We are so excited to connect with Winsome Wishes in October.…"
click at [936, 384] on button "Post" at bounding box center [945, 394] width 78 height 31
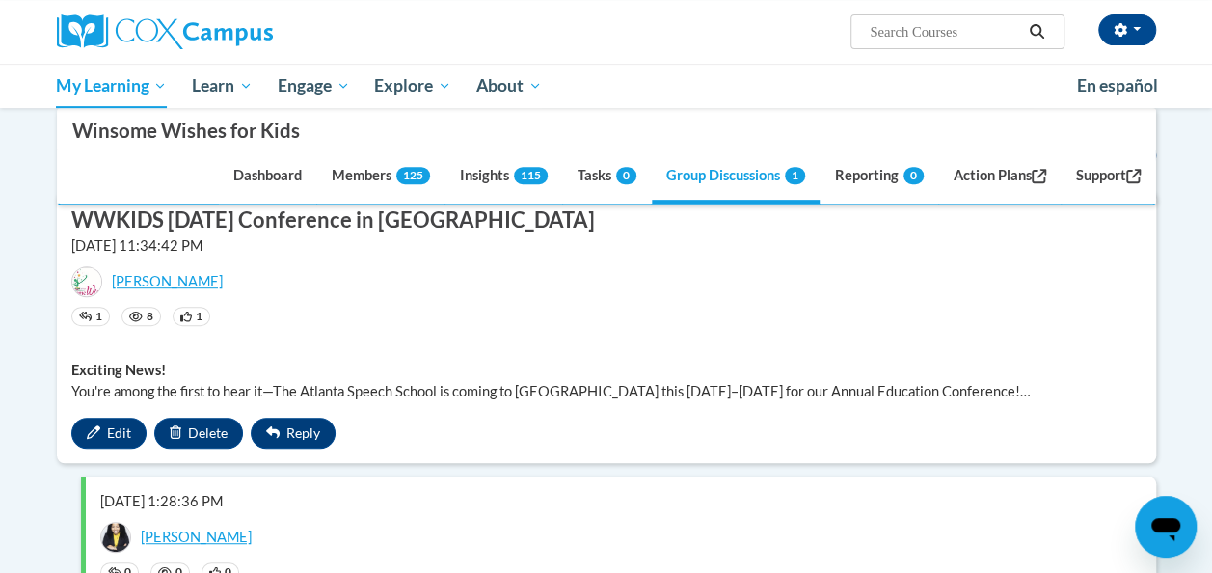
scroll to position [338, 0]
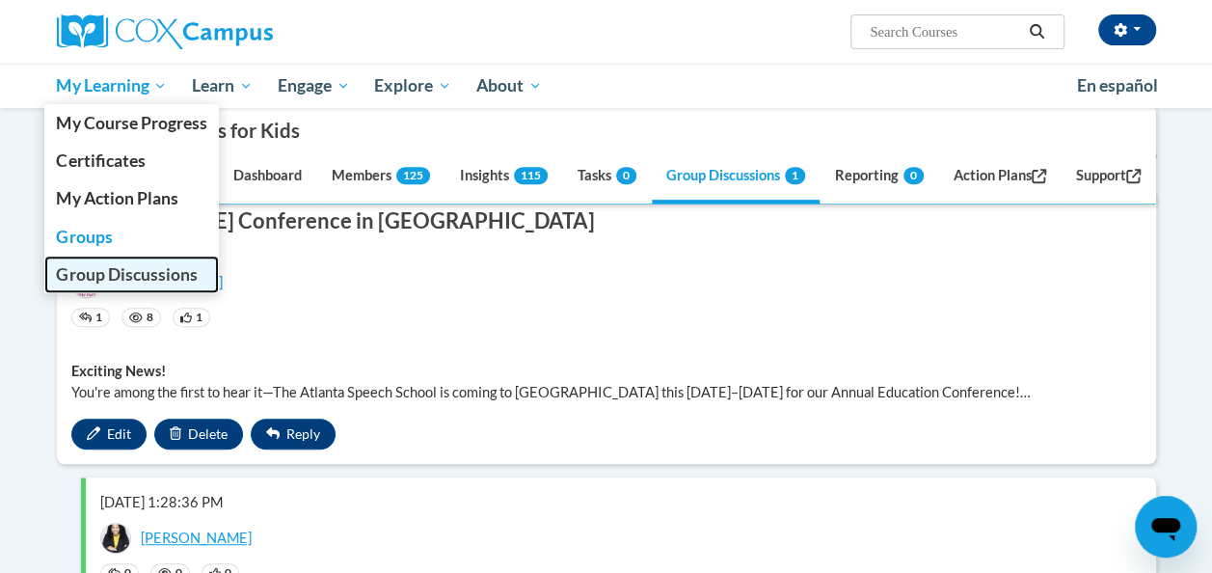
click at [110, 272] on span "Group Discussions" at bounding box center [126, 274] width 141 height 20
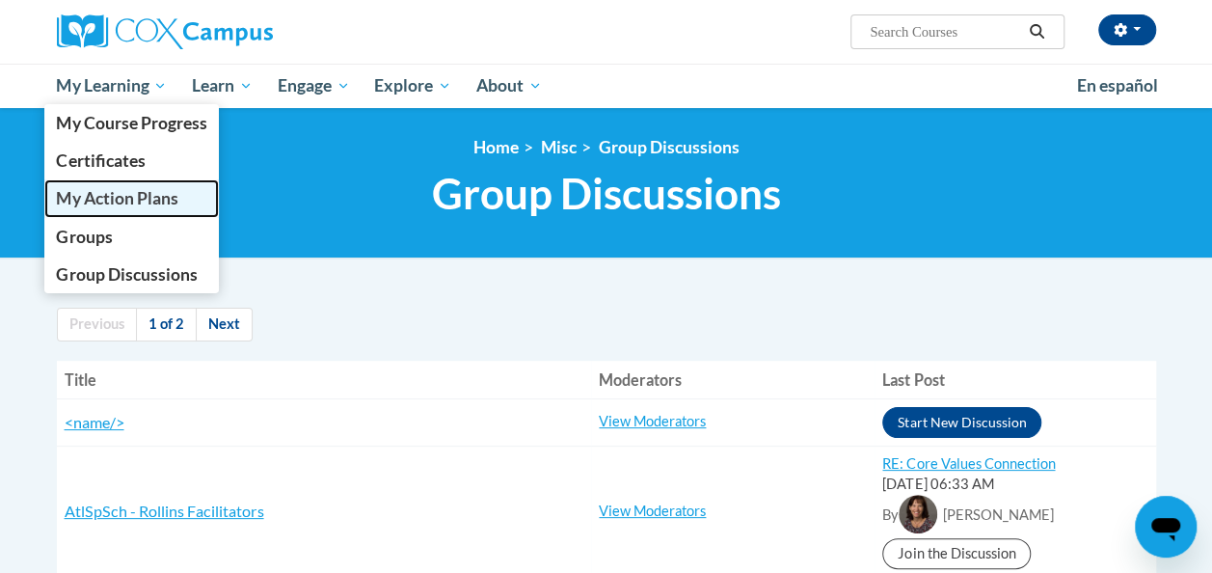
click at [105, 201] on span "My Action Plans" at bounding box center [117, 198] width 122 height 20
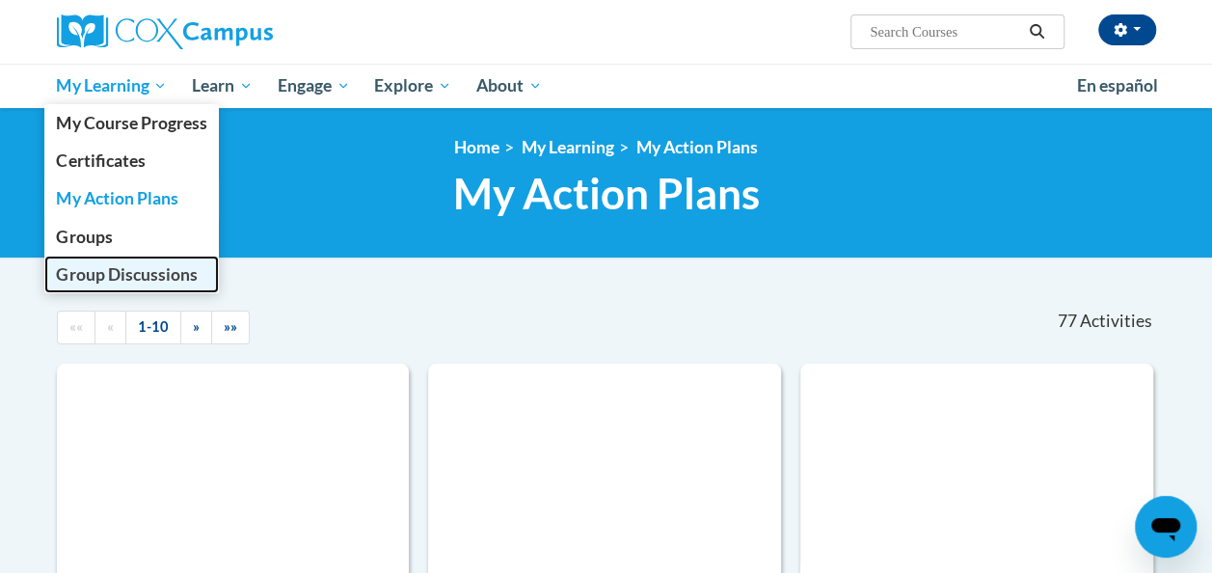
click at [112, 274] on span "Group Discussions" at bounding box center [126, 274] width 141 height 20
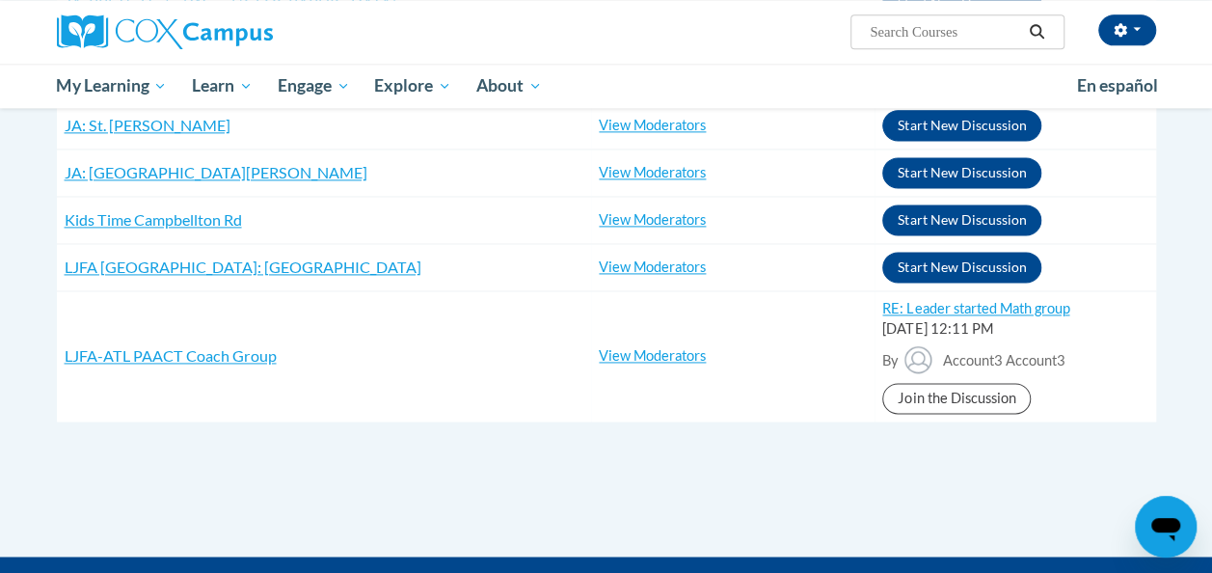
scroll to position [1225, 0]
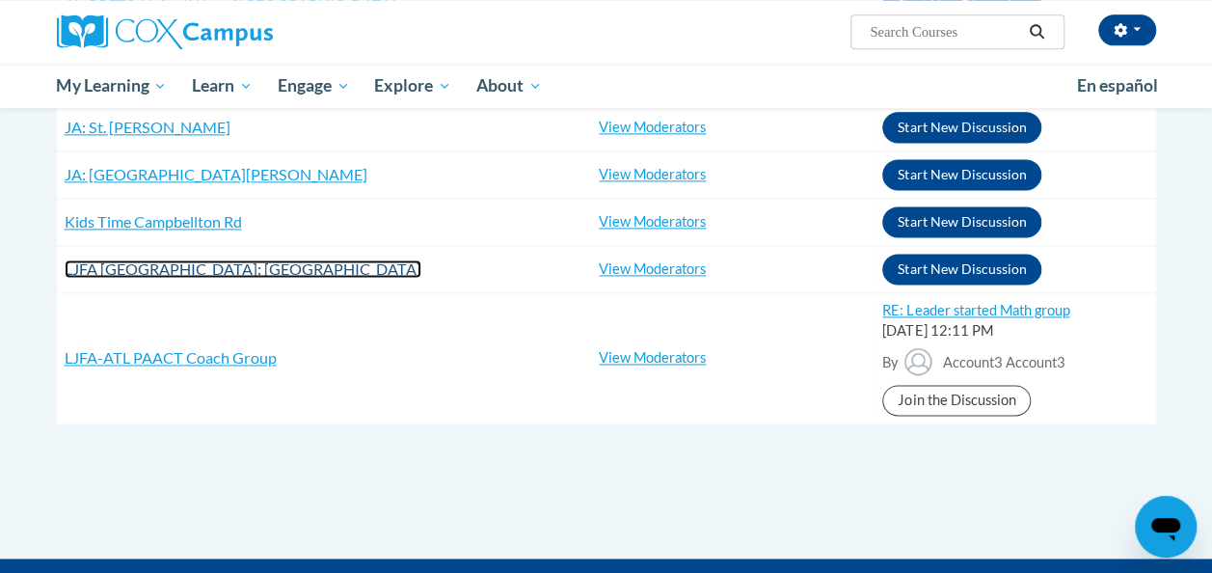
click at [188, 259] on span "LJFA [GEOGRAPHIC_DATA]: [GEOGRAPHIC_DATA]" at bounding box center [243, 268] width 357 height 18
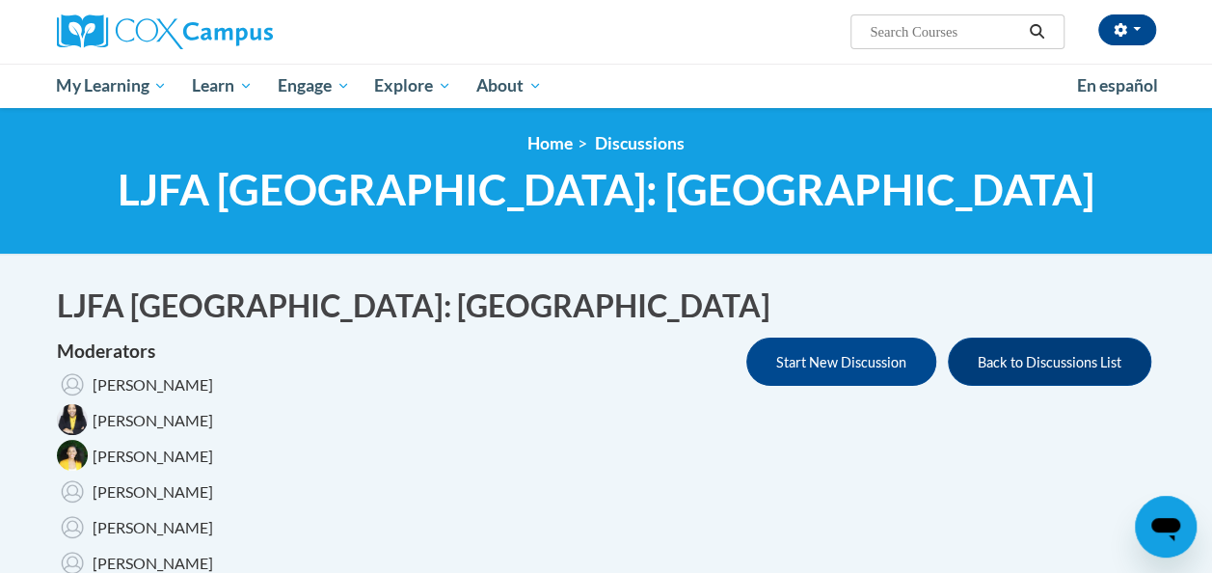
scroll to position [3, 0]
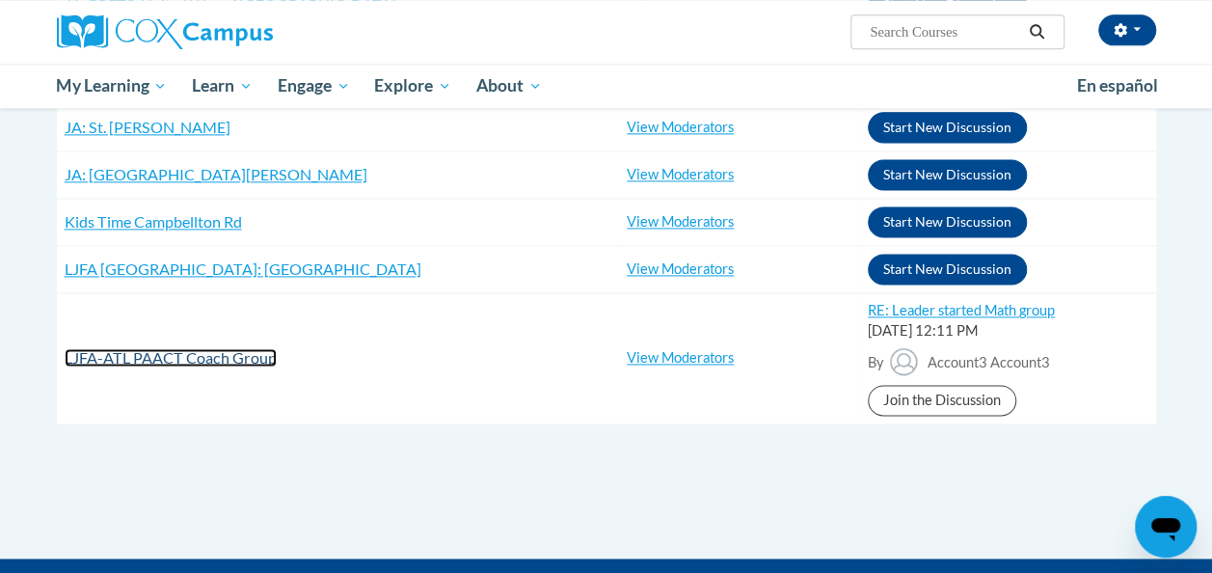
click at [171, 348] on span "LJFA-ATL PAACT Coach Group" at bounding box center [171, 357] width 212 height 18
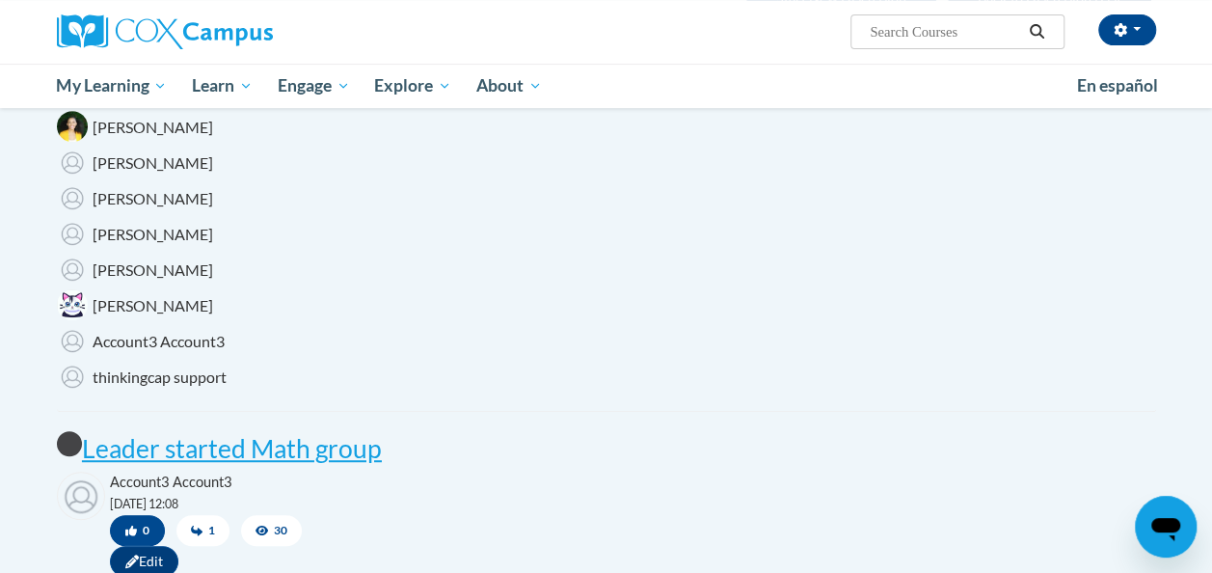
scroll to position [363, 0]
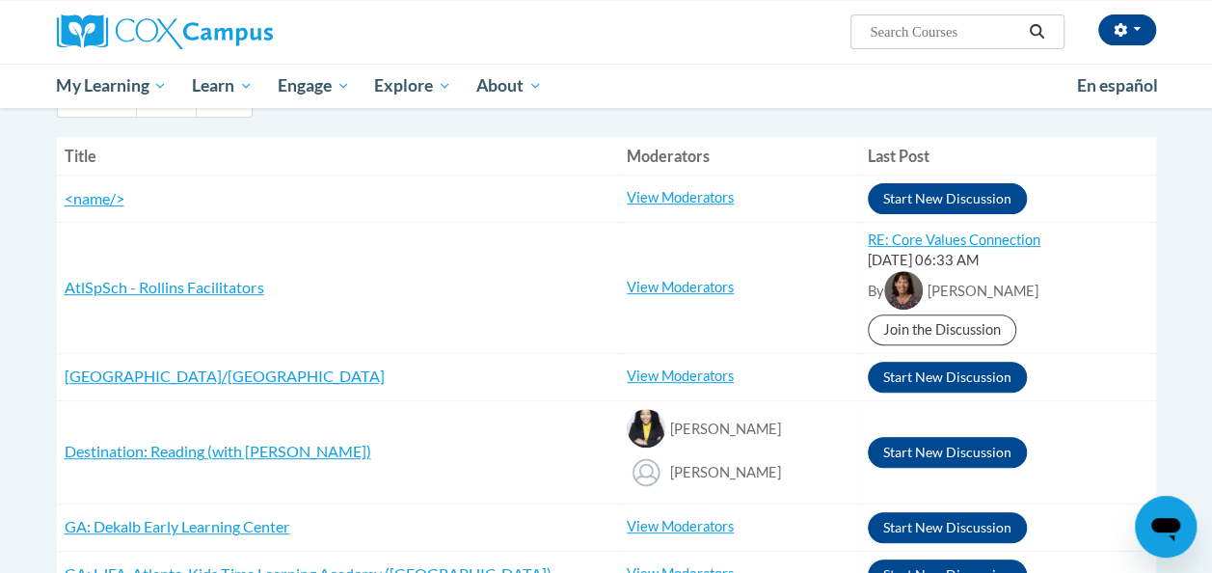
scroll to position [223, 0]
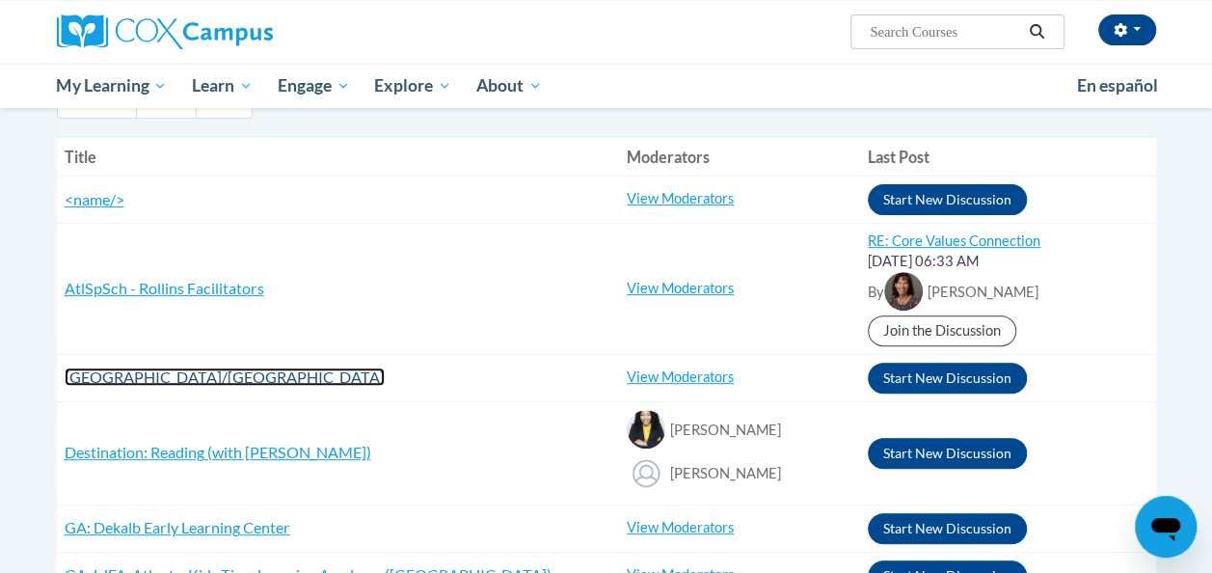
click at [202, 378] on span "[GEOGRAPHIC_DATA]/[GEOGRAPHIC_DATA]" at bounding box center [225, 376] width 320 height 18
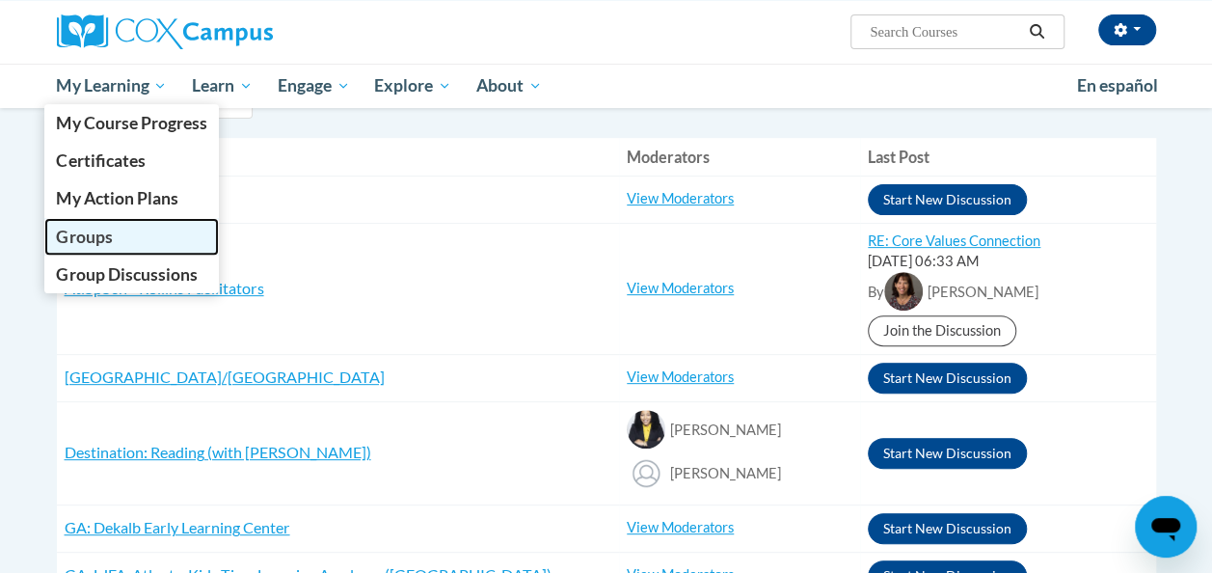
click at [100, 242] on span "Groups" at bounding box center [84, 237] width 56 height 20
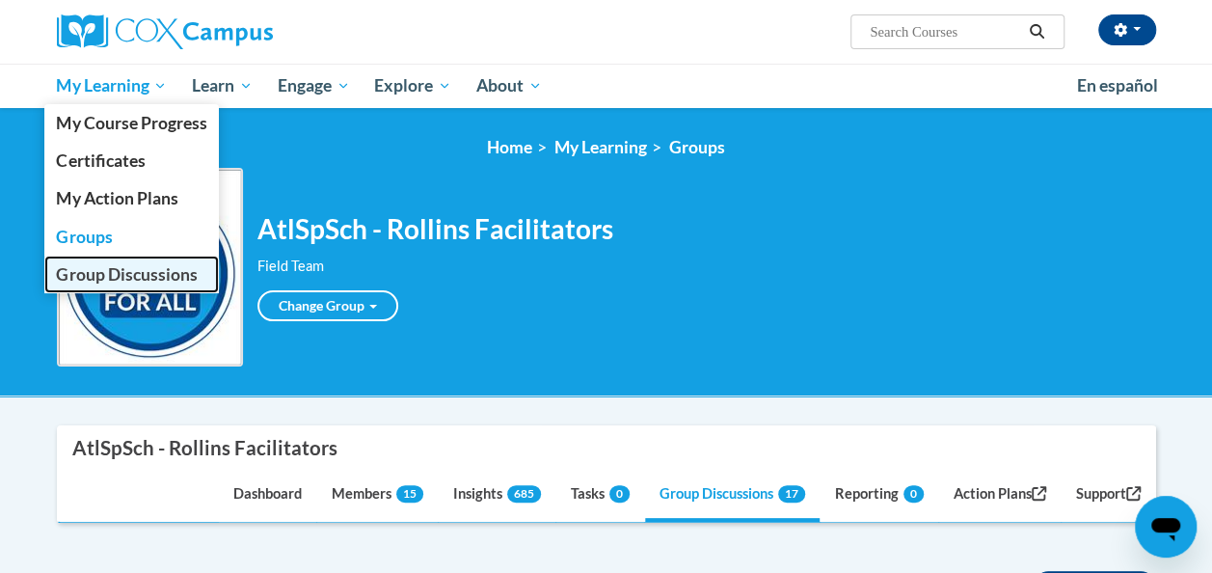
click at [101, 268] on span "Group Discussions" at bounding box center [126, 274] width 141 height 20
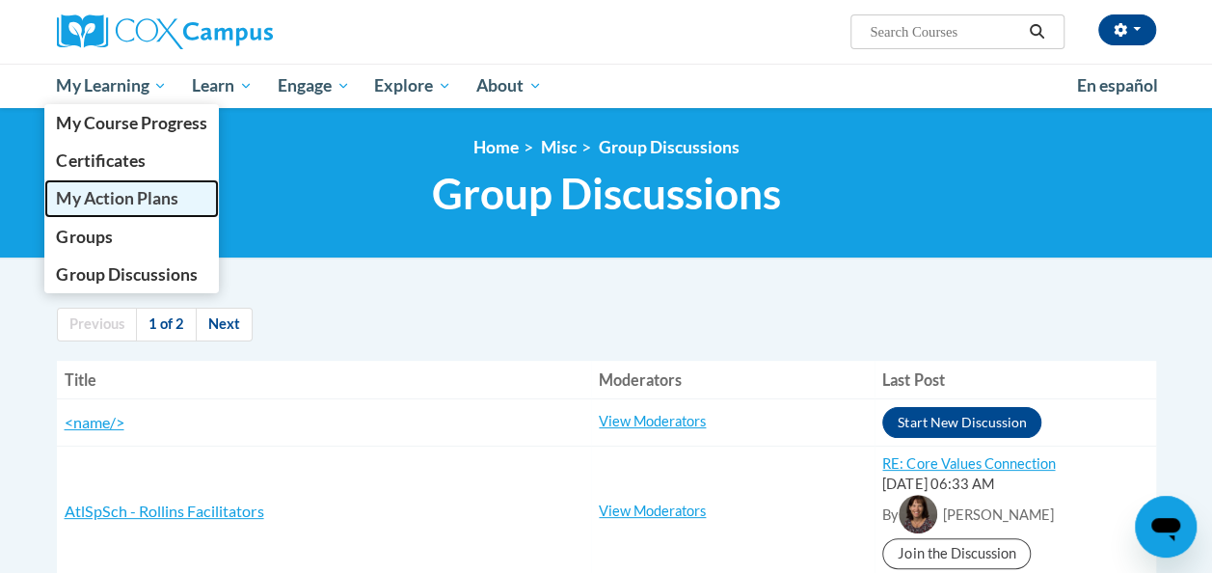
click at [118, 194] on span "My Action Plans" at bounding box center [117, 198] width 122 height 20
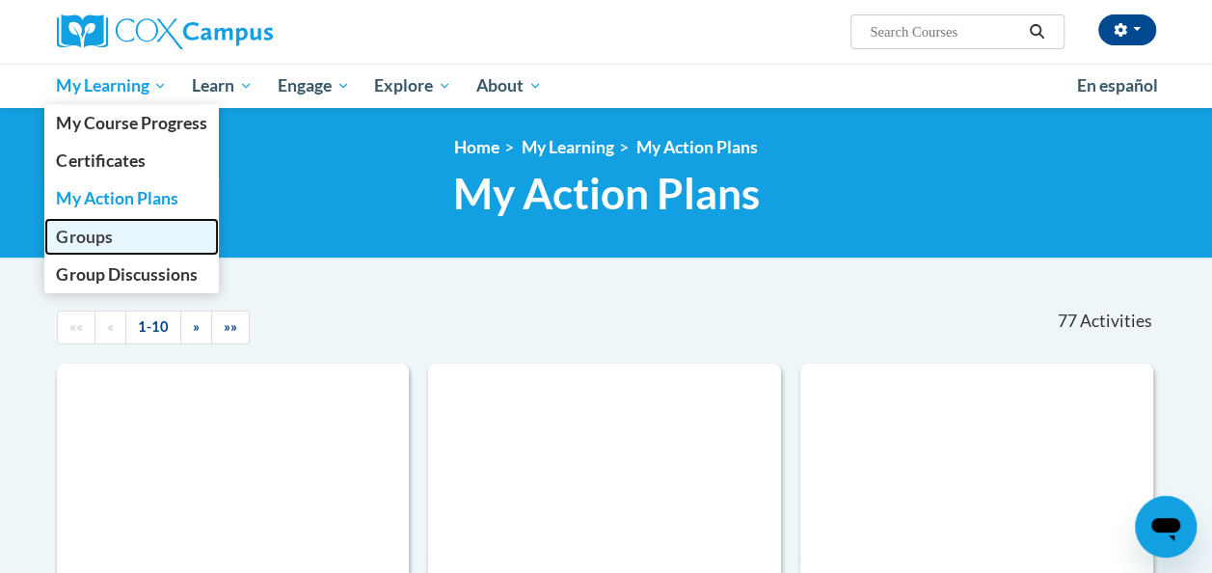
click at [104, 230] on span "Groups" at bounding box center [84, 237] width 56 height 20
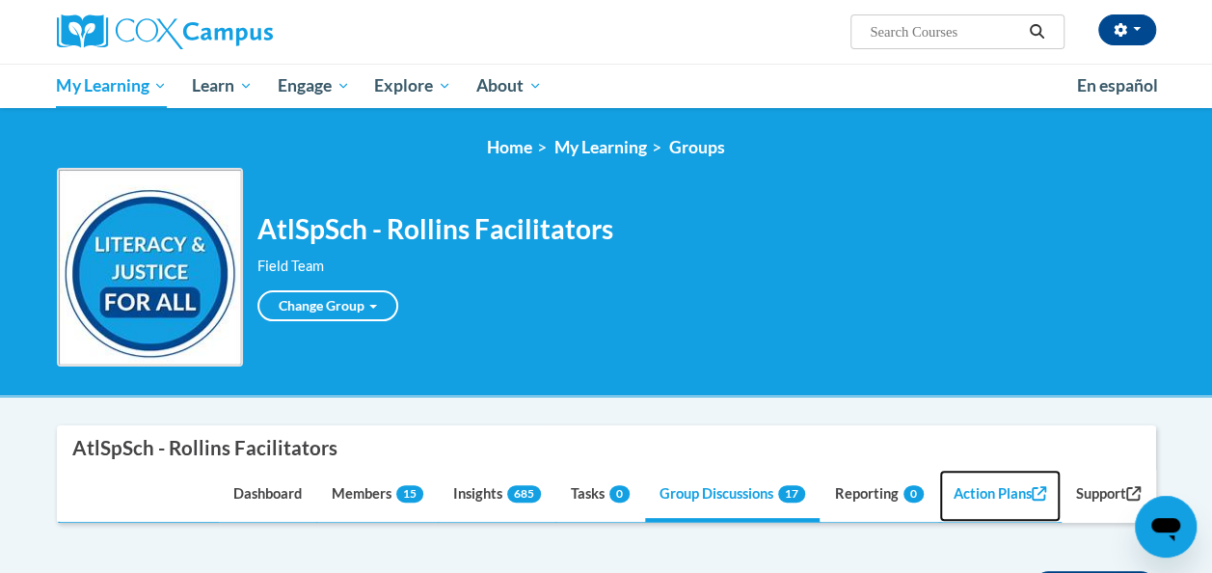
click at [987, 494] on link "Action Plans" at bounding box center [1000, 496] width 122 height 52
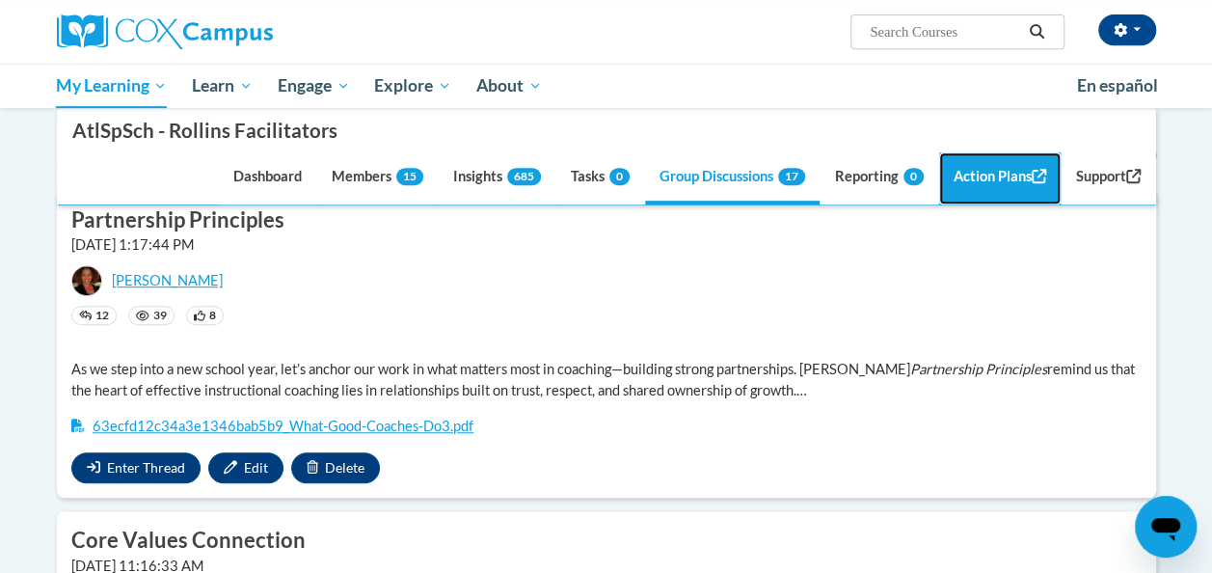
scroll to position [434, 0]
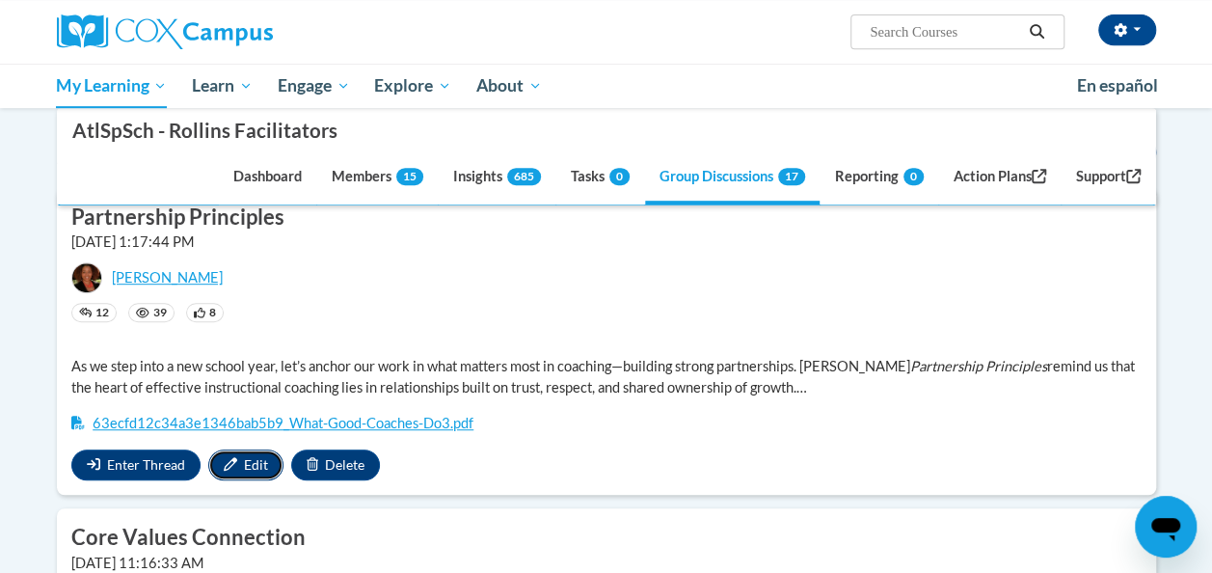
click at [230, 463] on icon "button" at bounding box center [231, 464] width 14 height 14
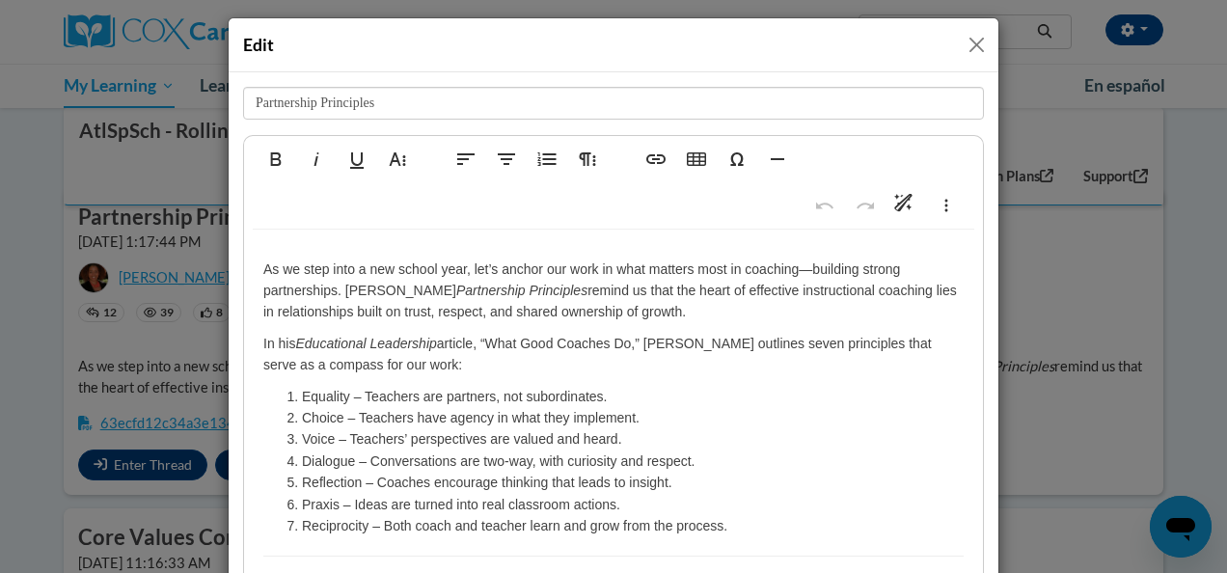
click at [965, 37] on button "Close" at bounding box center [976, 45] width 24 height 24
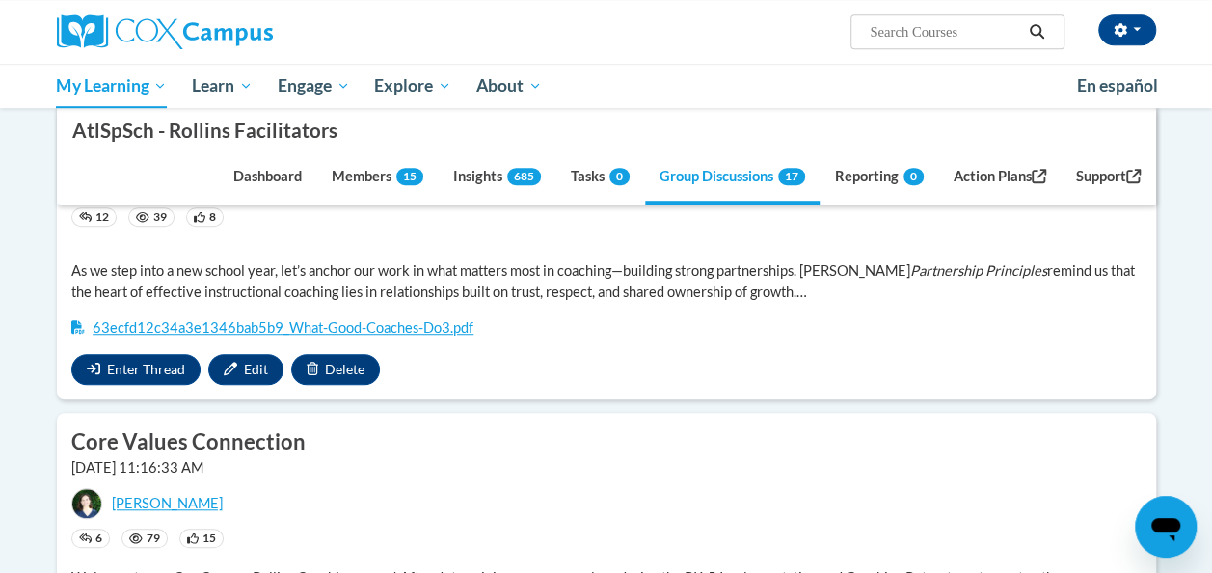
scroll to position [530, 0]
click at [102, 370] on button "Enter Thread" at bounding box center [135, 368] width 129 height 31
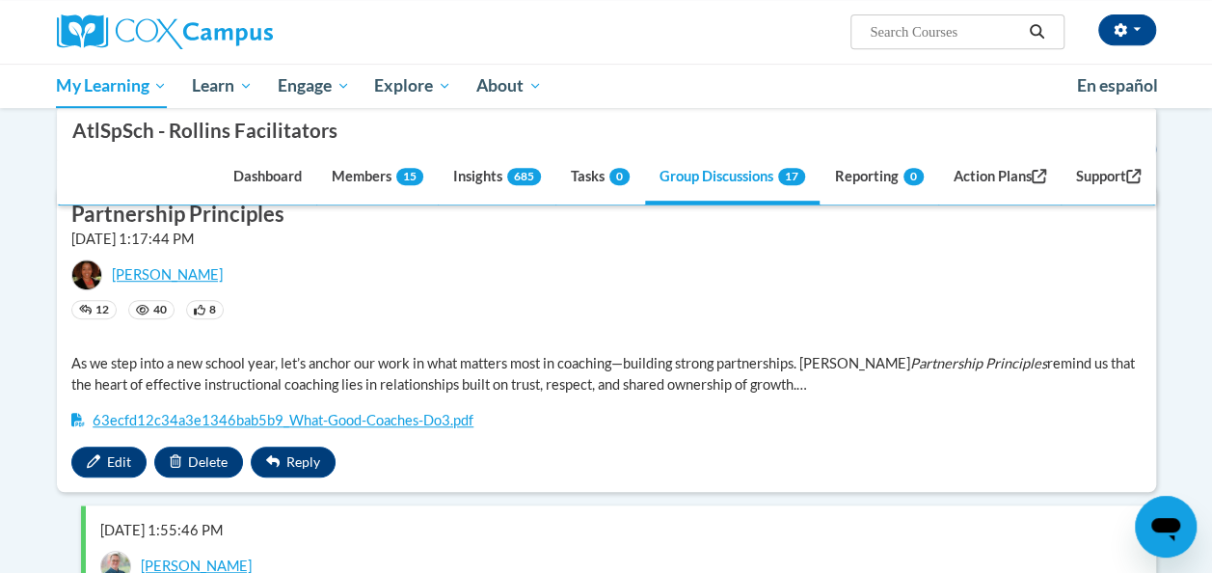
scroll to position [456, 0]
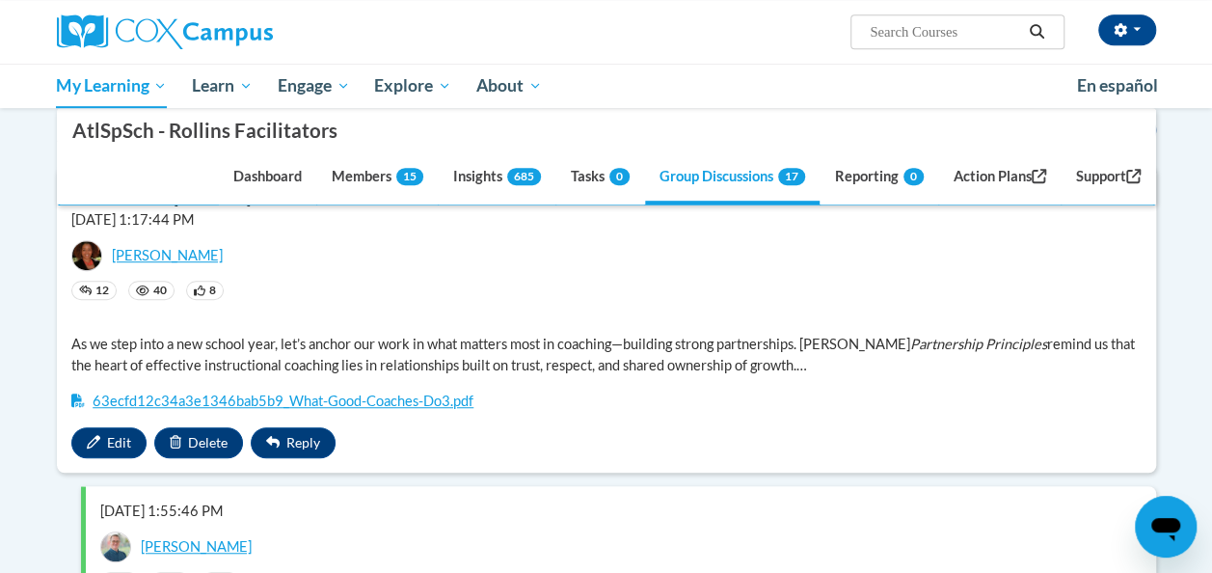
click at [149, 285] on span "40" at bounding box center [151, 290] width 46 height 19
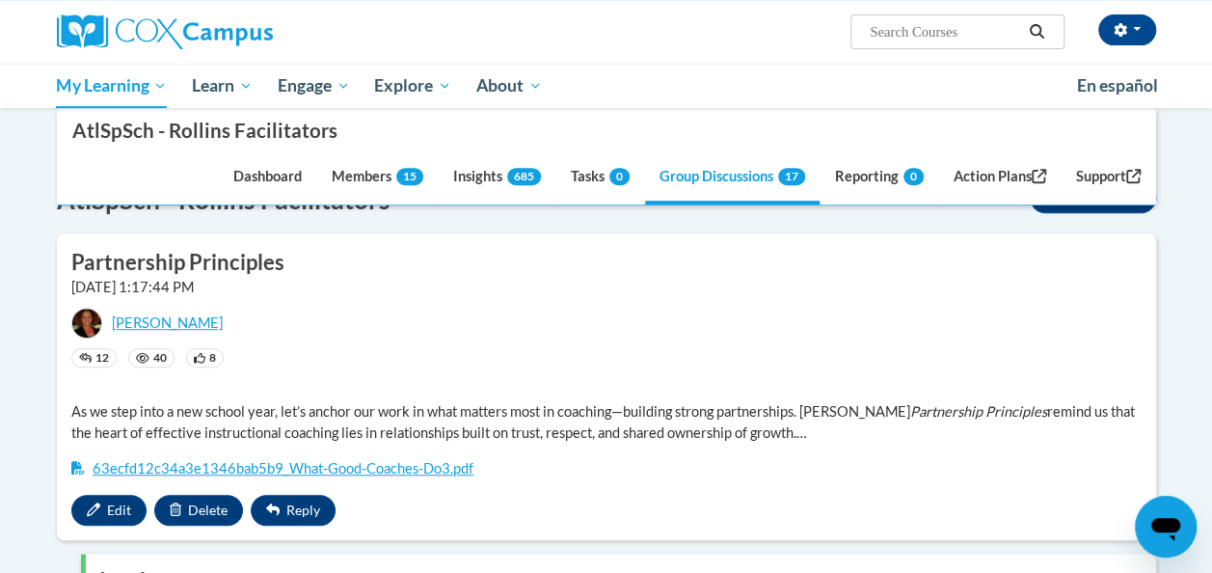
scroll to position [0, 0]
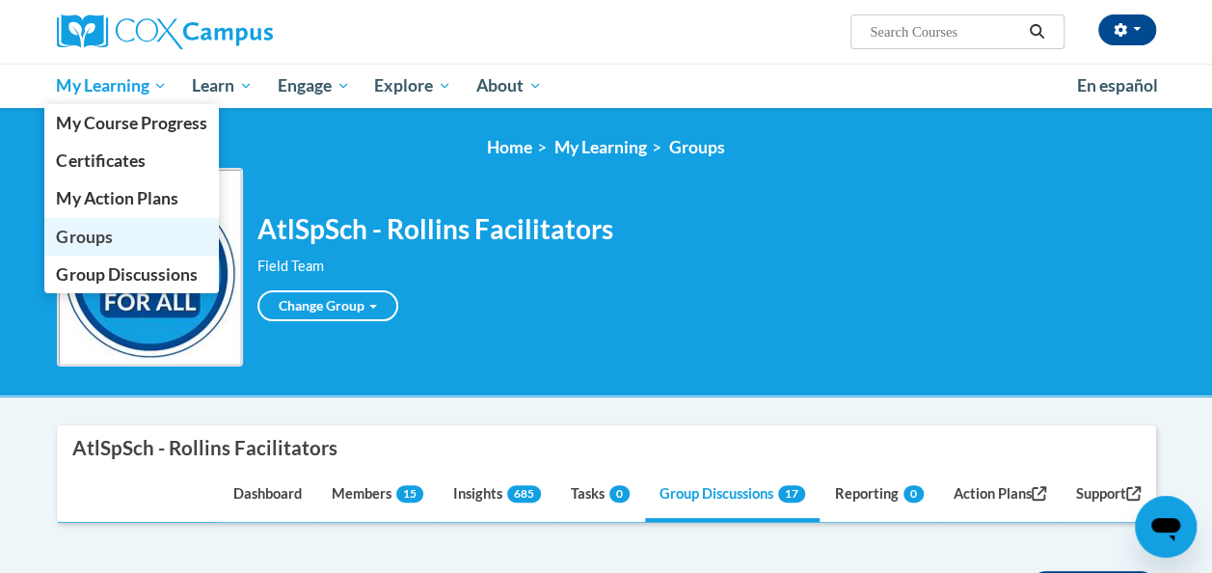
click at [88, 227] on span "Groups" at bounding box center [84, 237] width 56 height 20
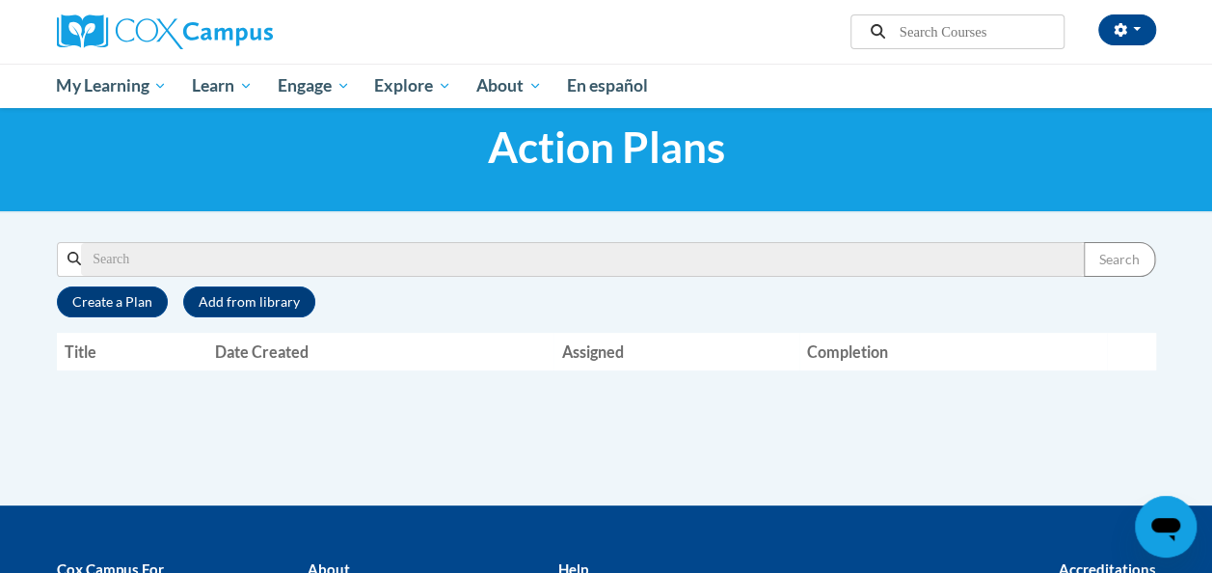
scroll to position [47, 0]
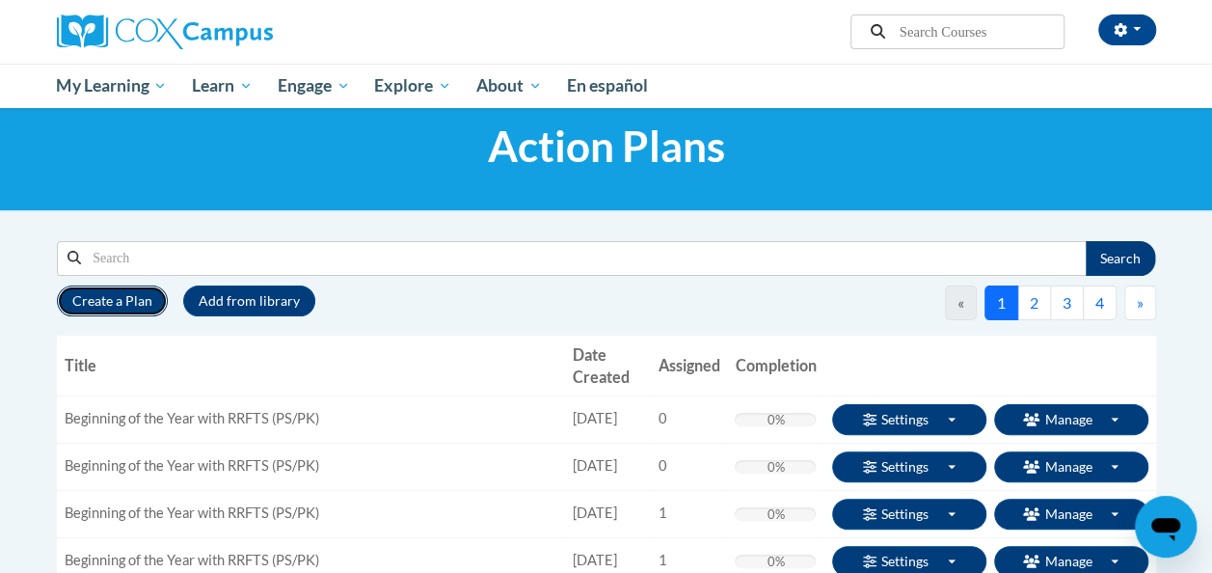
click at [119, 288] on button "Create a Plan" at bounding box center [112, 300] width 111 height 31
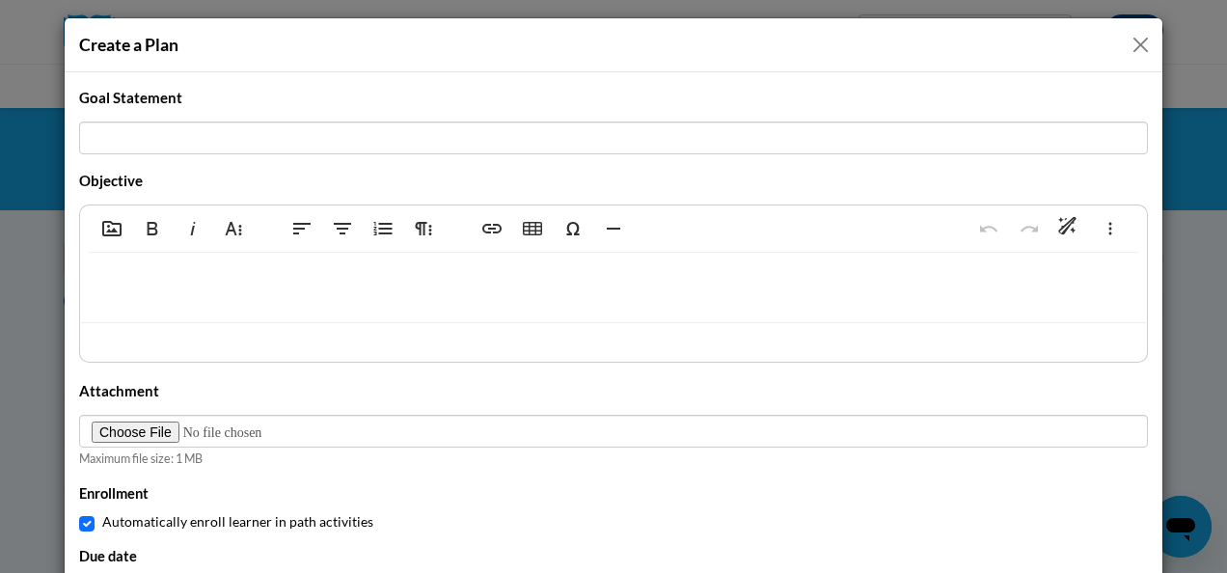
click at [1135, 40] on button "Close" at bounding box center [1140, 45] width 24 height 24
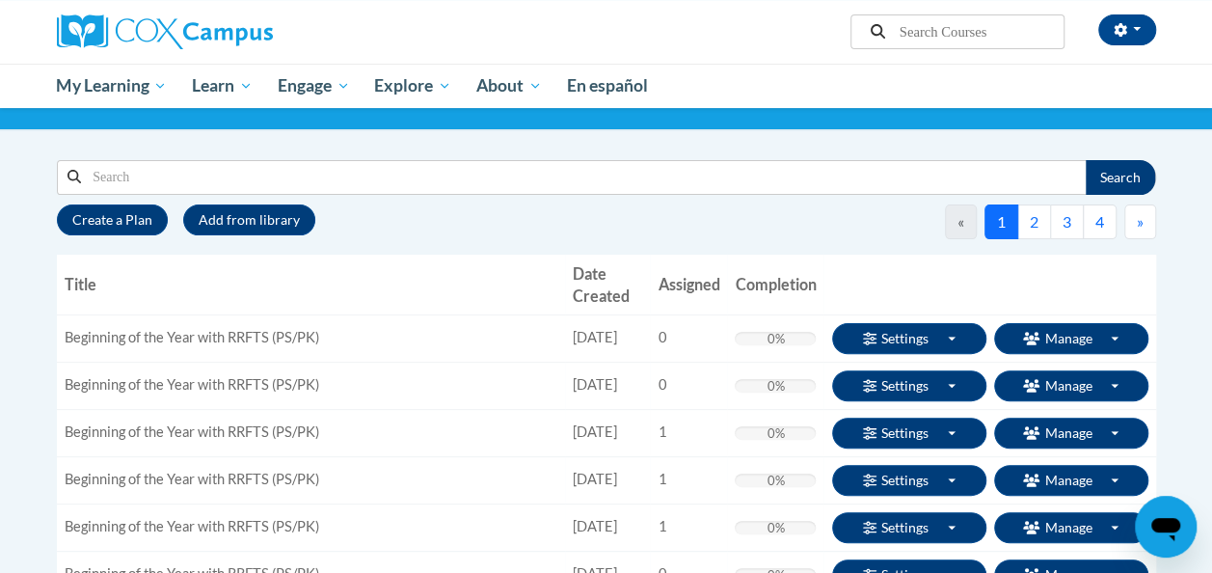
scroll to position [0, 0]
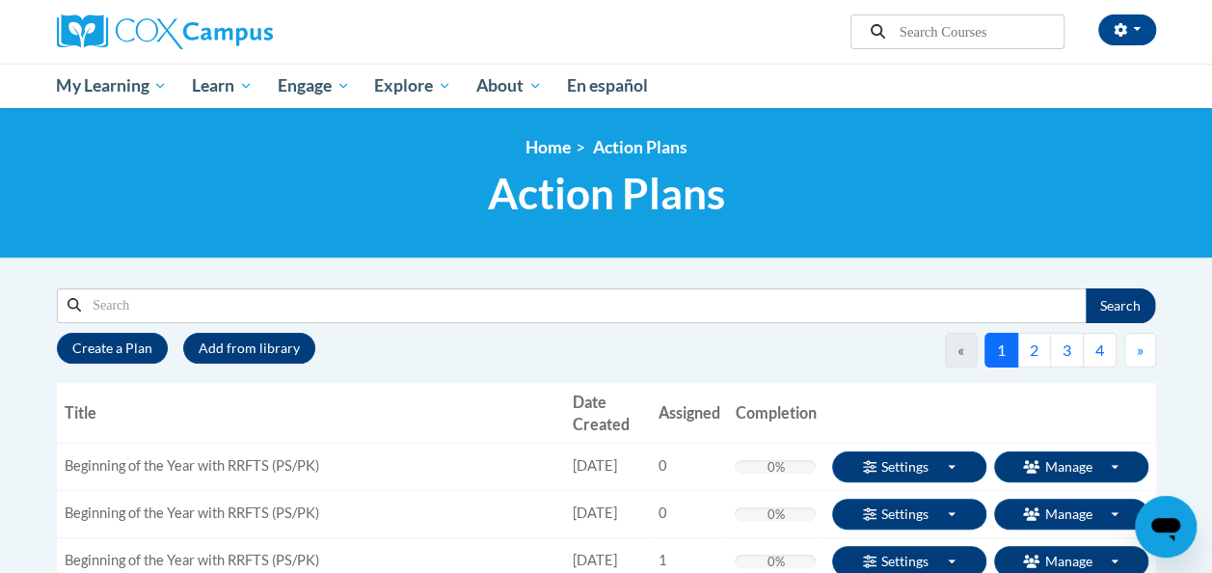
click at [160, 466] on td "Beginning of the Year with RRFTS (PS/PK)" at bounding box center [311, 466] width 509 height 47
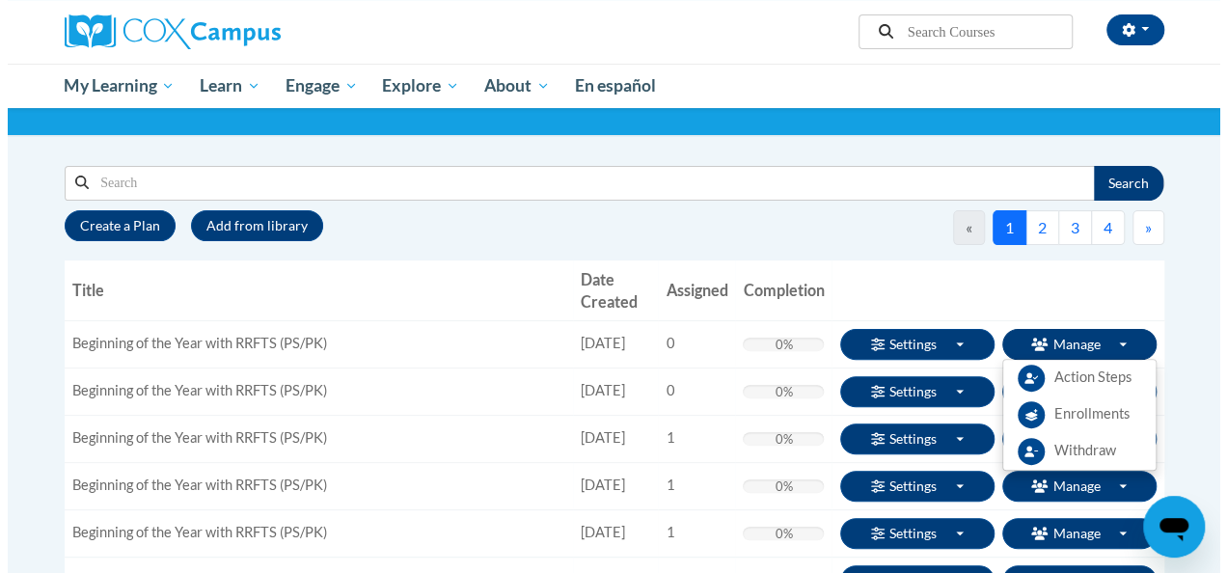
scroll to position [123, 0]
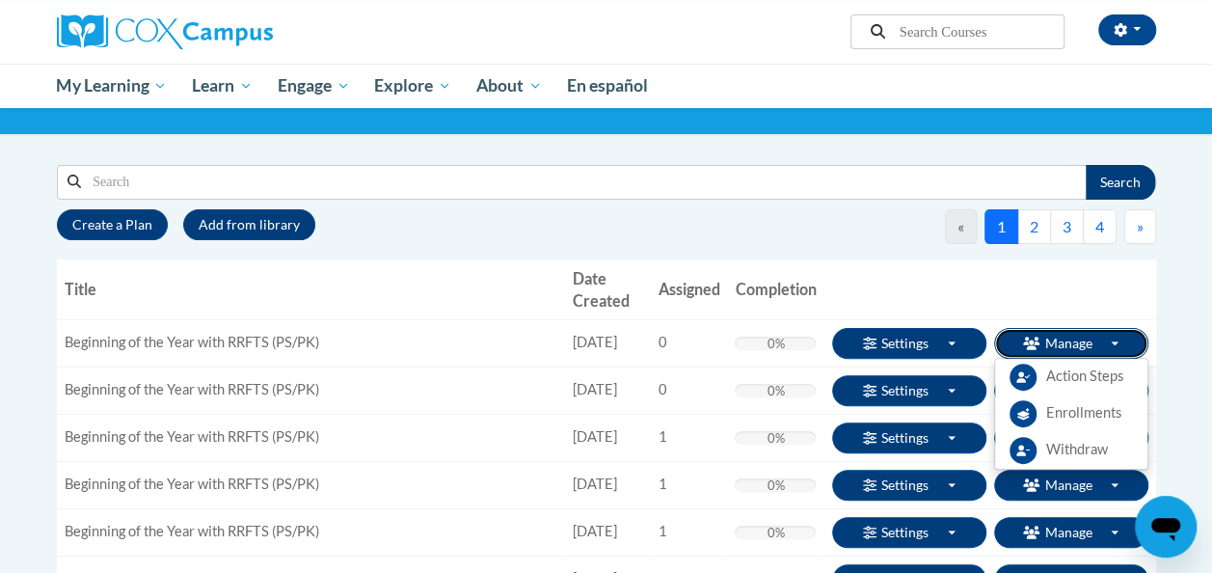
click at [1043, 338] on button "Manage Toggle Dropdown" at bounding box center [1071, 343] width 154 height 31
click at [1061, 377] on span "Action Steps" at bounding box center [1084, 376] width 77 height 20
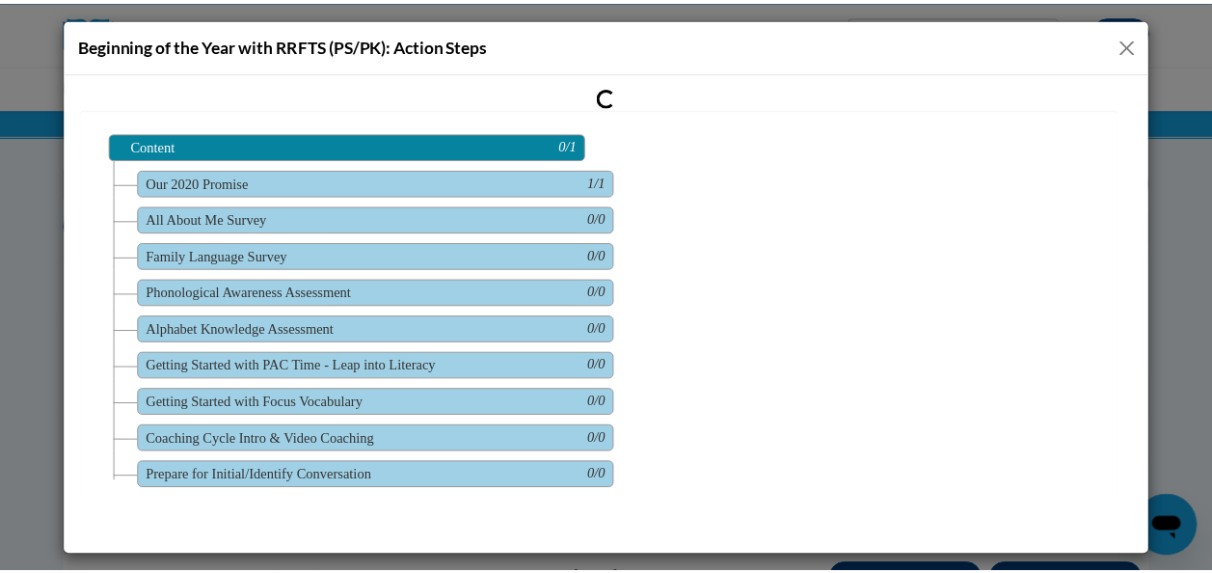
scroll to position [0, 0]
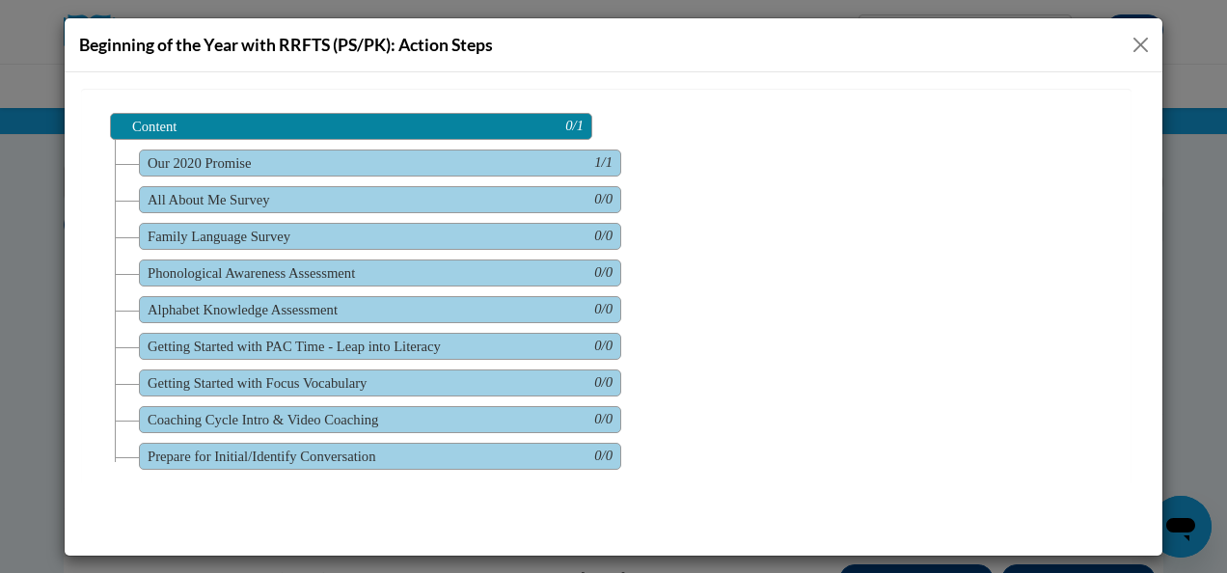
click at [351, 407] on span "Coaching Cycle Intro & Video Coaching 0/0" at bounding box center [380, 418] width 482 height 27
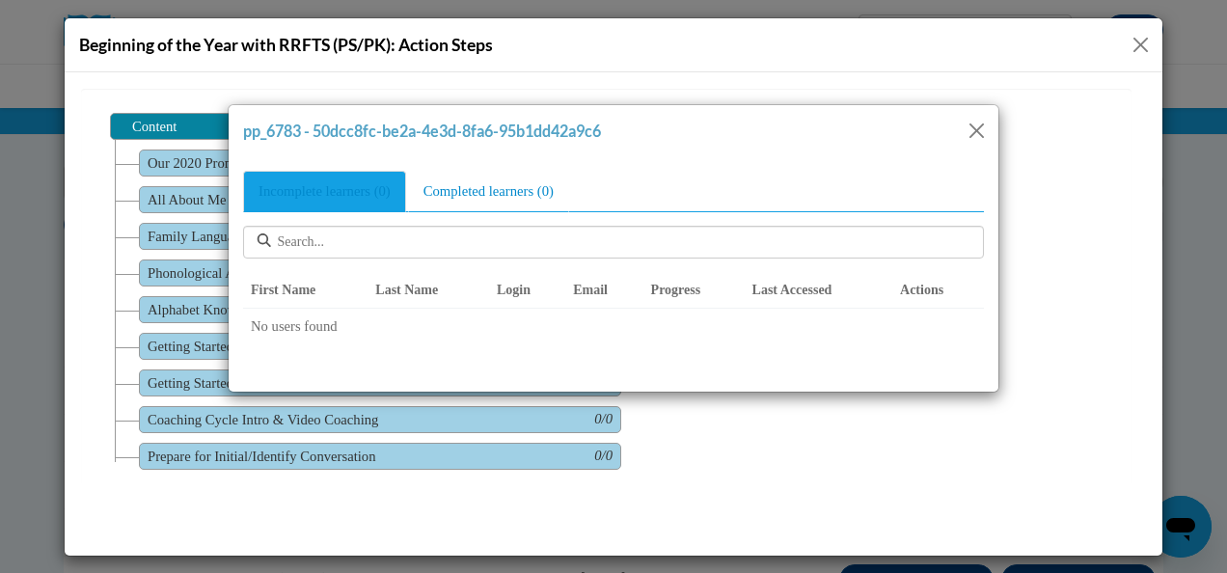
click at [974, 127] on button "Close" at bounding box center [976, 130] width 24 height 24
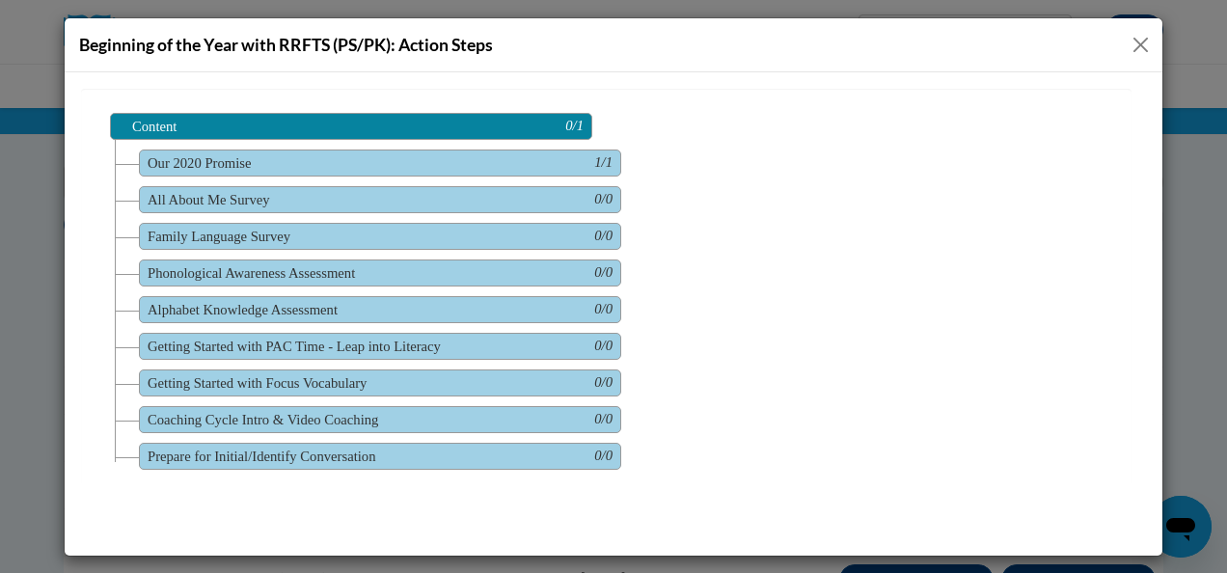
click at [1134, 44] on button "Close" at bounding box center [1140, 45] width 24 height 24
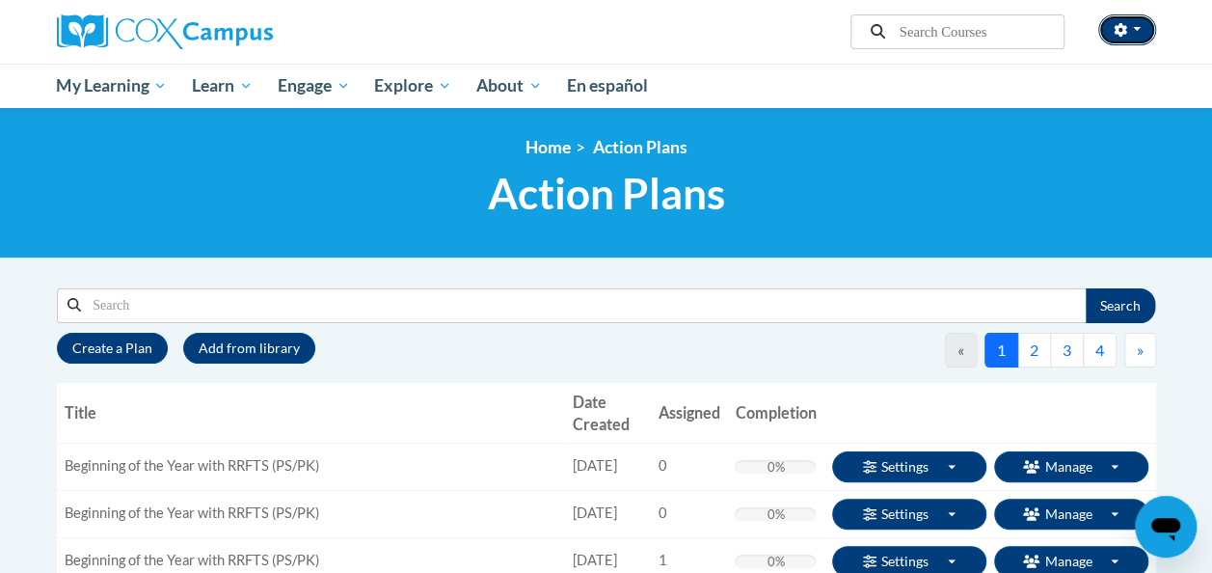
click at [1143, 33] on button "button" at bounding box center [1127, 29] width 58 height 31
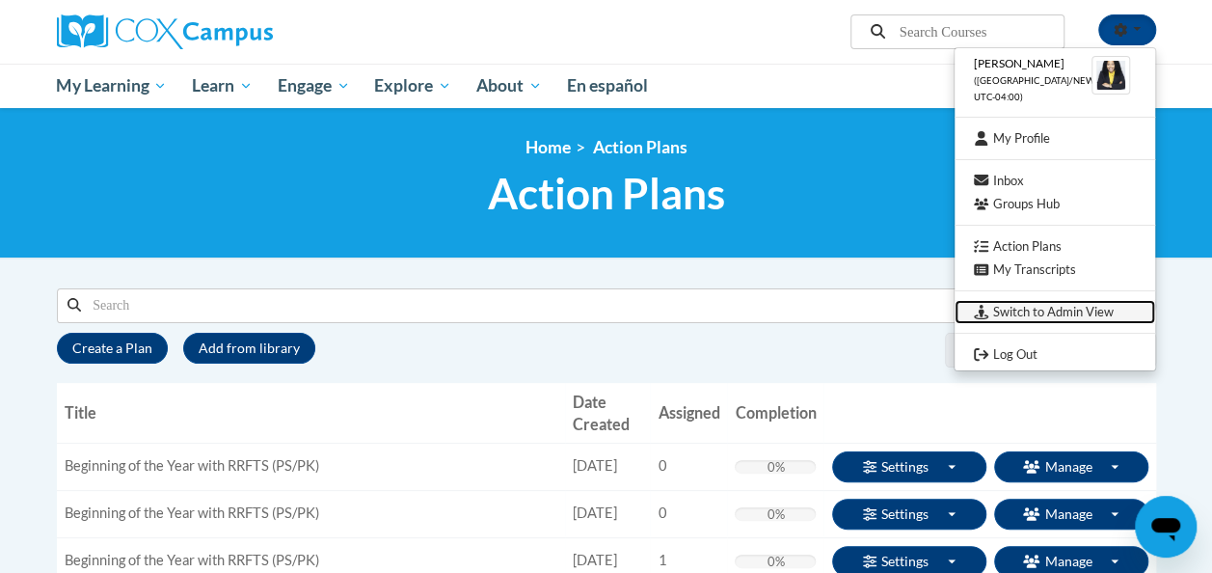
drag, startPoint x: 1025, startPoint y: 309, endPoint x: 996, endPoint y: 312, distance: 29.2
click at [996, 312] on link "Switch to Admin View" at bounding box center [1055, 312] width 201 height 24
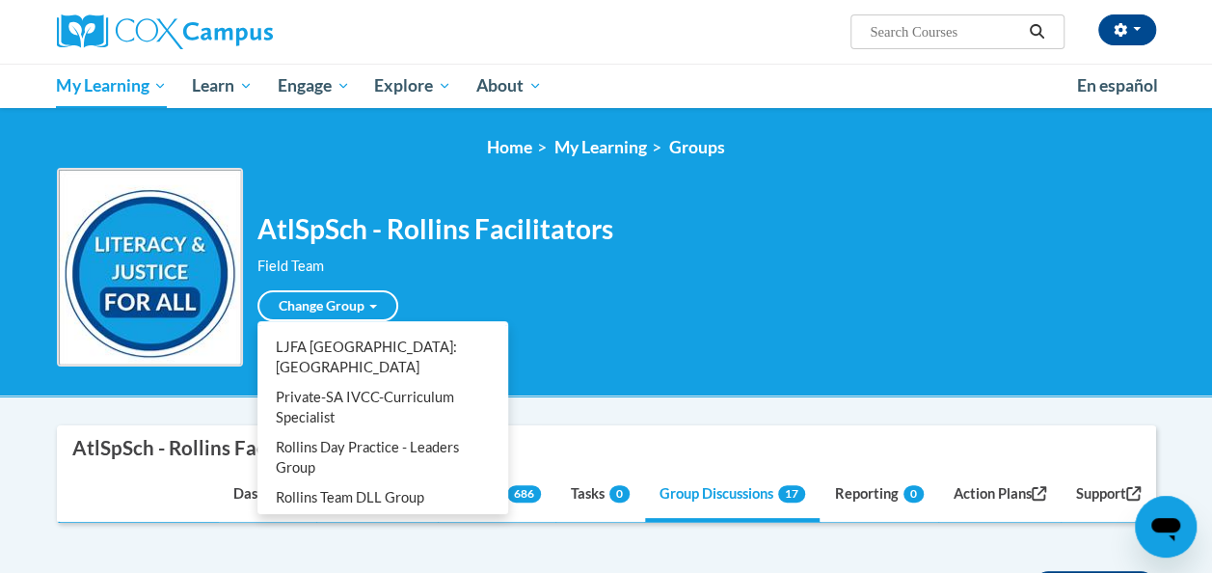
scroll to position [905, 0]
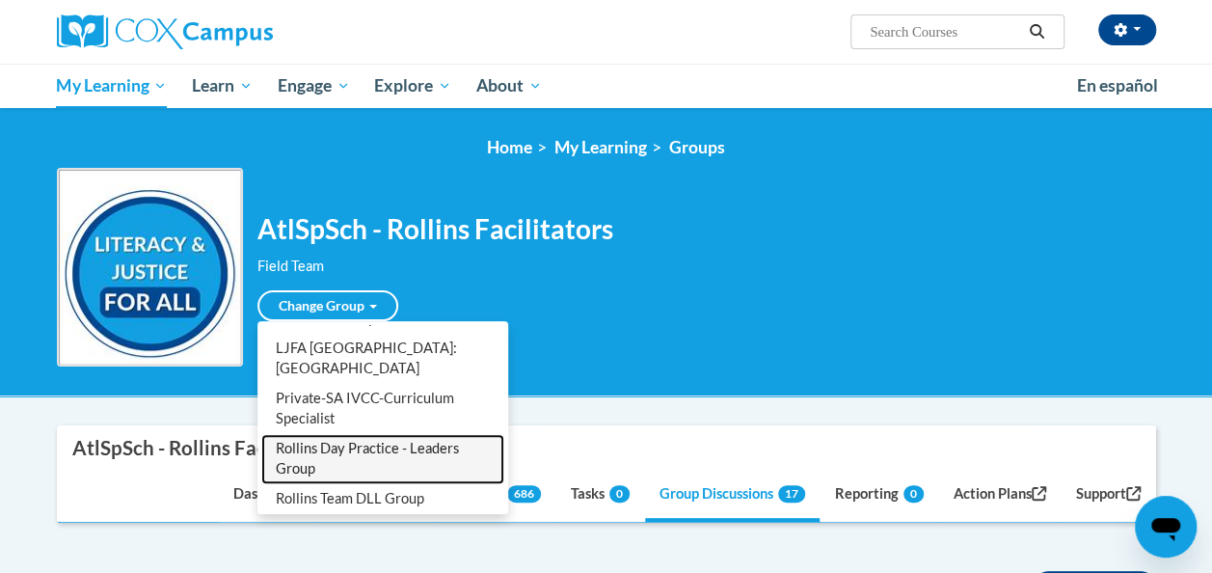
click at [343, 434] on link "Rollins Day Practice - Leaders Group" at bounding box center [382, 459] width 243 height 50
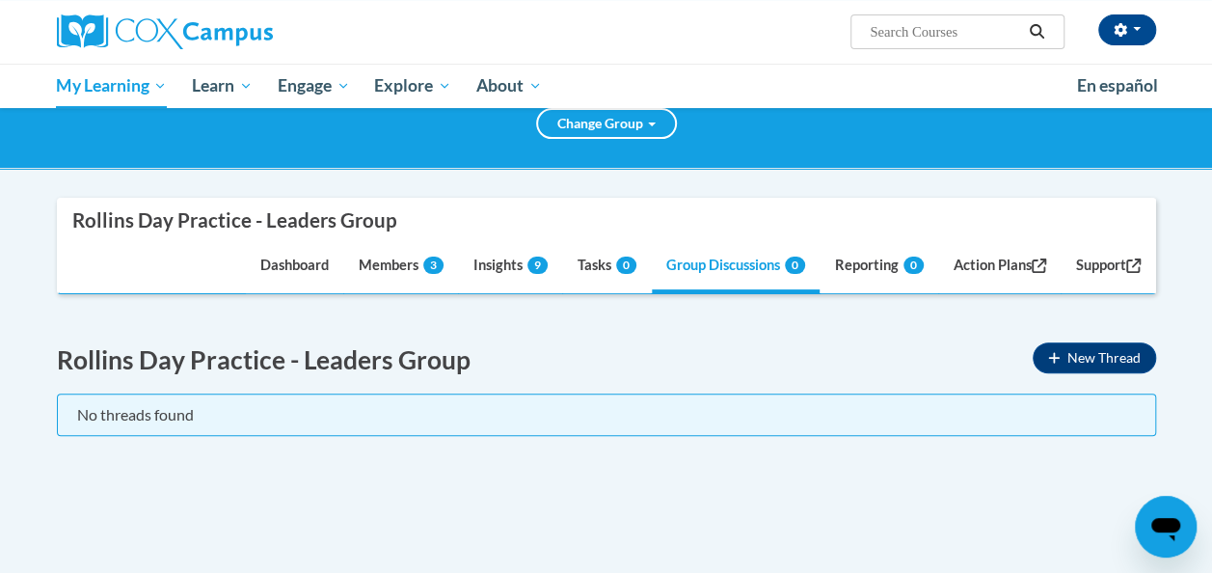
scroll to position [0, 0]
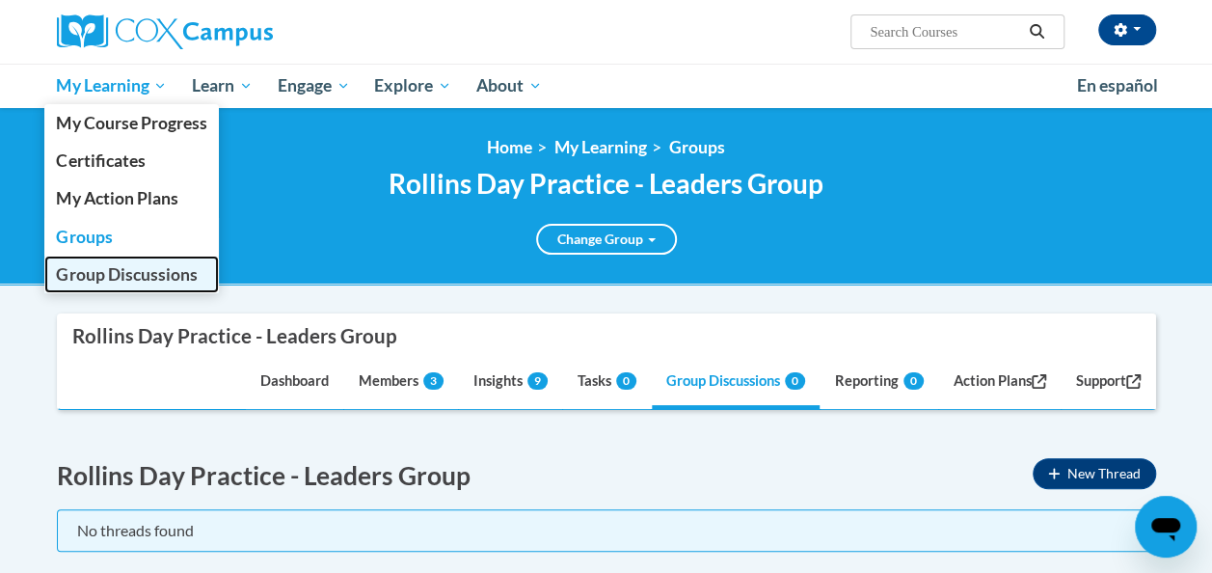
click at [133, 269] on span "Group Discussions" at bounding box center [126, 274] width 141 height 20
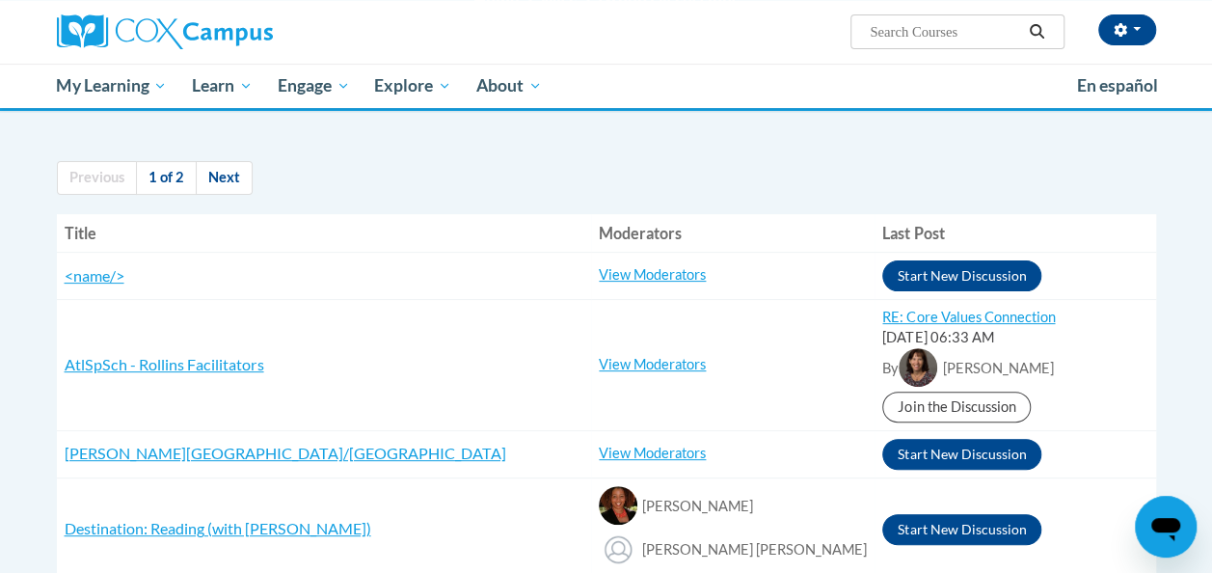
scroll to position [146, 0]
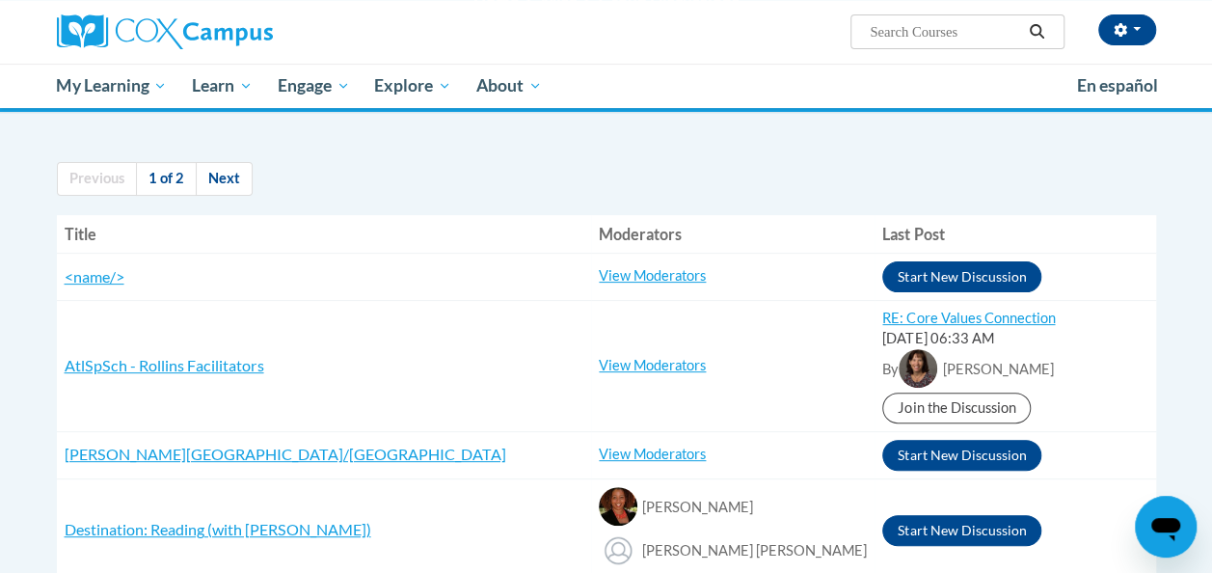
click at [224, 175] on link "Next" at bounding box center [224, 179] width 57 height 34
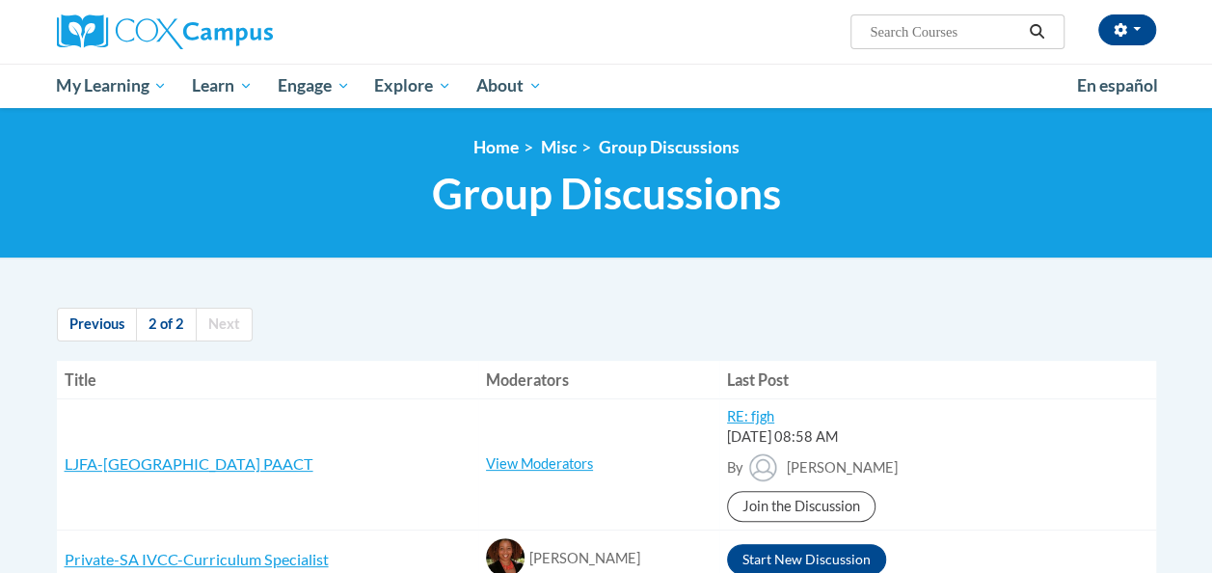
click at [211, 179] on h1 "Group Discussions Calling all levels of learners and moderators to join our for…" at bounding box center [606, 193] width 1099 height 51
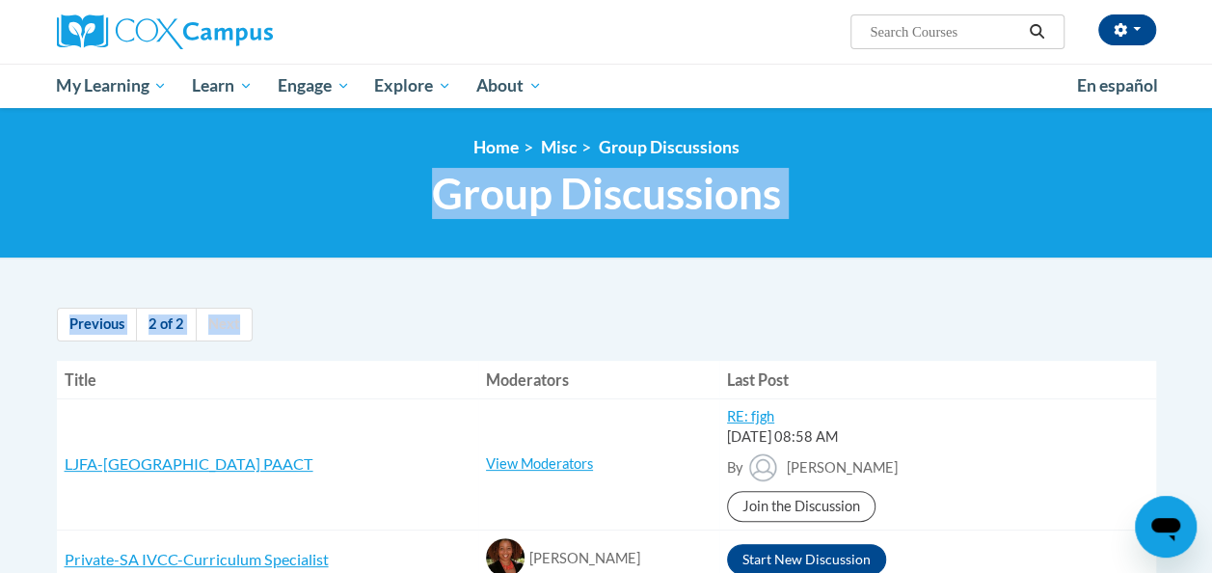
drag, startPoint x: 0, startPoint y: 0, endPoint x: 355, endPoint y: 311, distance: 471.6
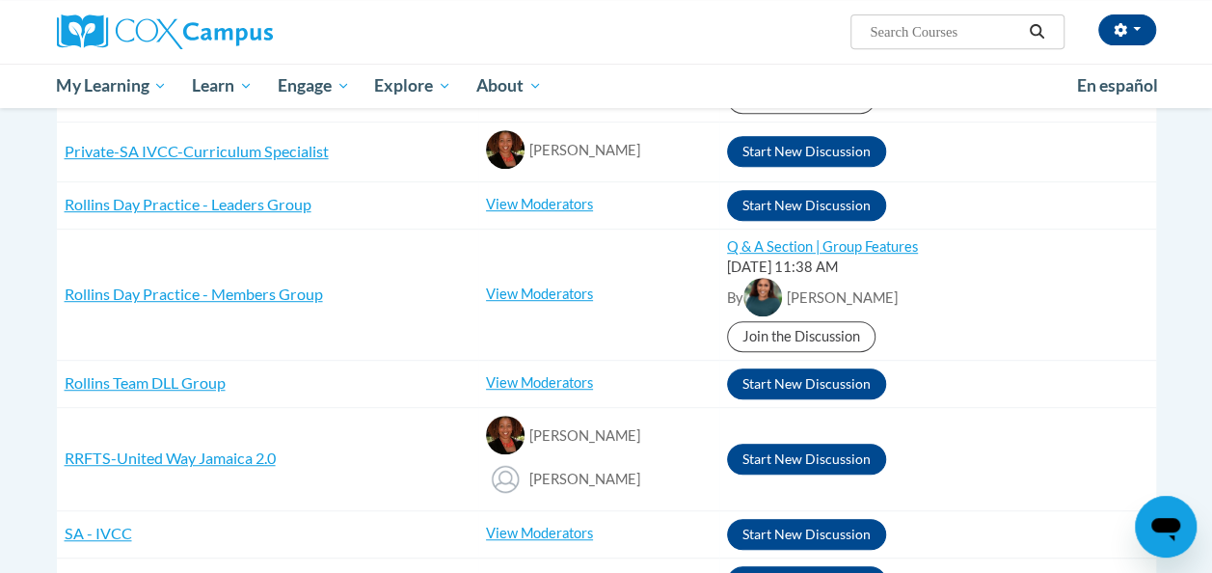
scroll to position [411, 0]
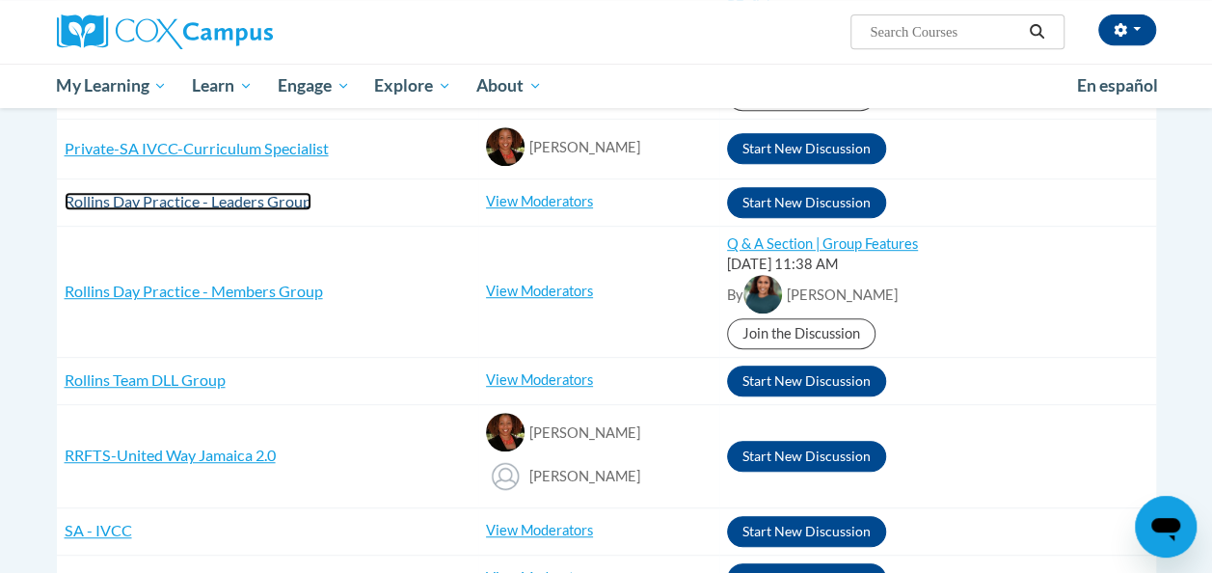
click at [204, 198] on span "Rollins Day Practice - Leaders Group" at bounding box center [188, 201] width 247 height 18
